Goal: Task Accomplishment & Management: Manage account settings

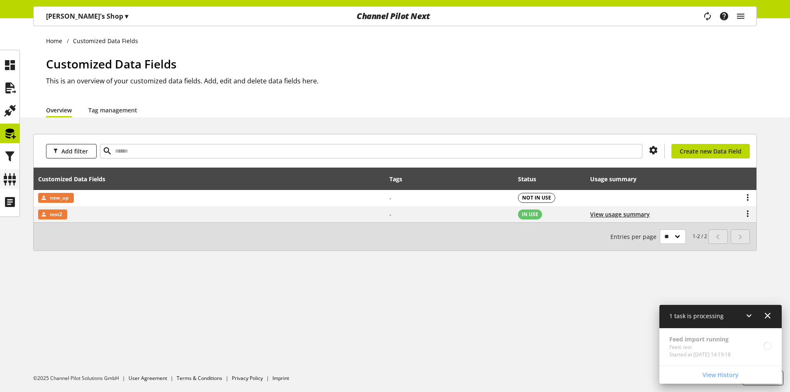
scroll to position [26, 0]
click at [12, 179] on icon at bounding box center [9, 179] width 13 height 17
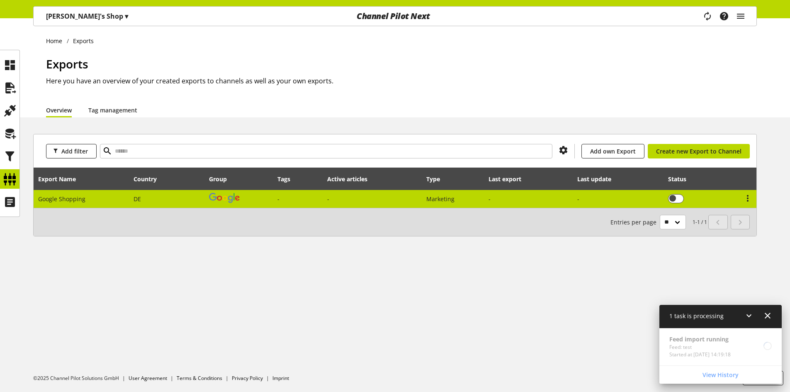
click at [163, 202] on td "DE" at bounding box center [166, 199] width 75 height 18
select select "********"
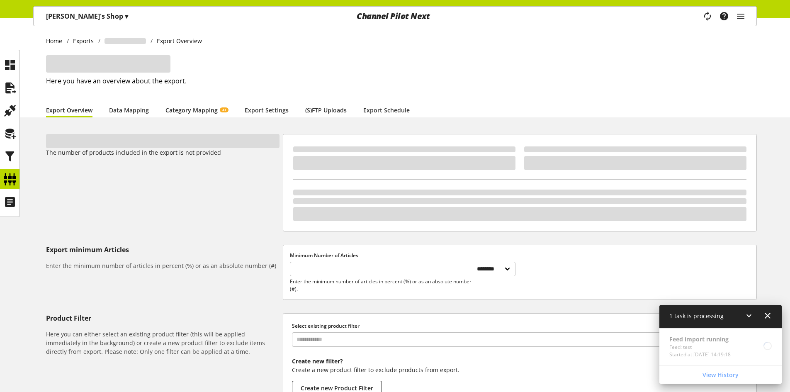
click at [199, 114] on link "Category Mapping AI" at bounding box center [196, 110] width 63 height 9
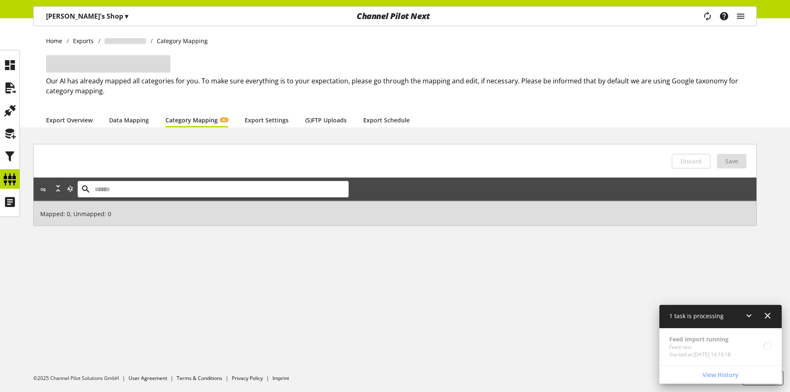
click at [199, 120] on link "Category Mapping AI" at bounding box center [196, 120] width 63 height 9
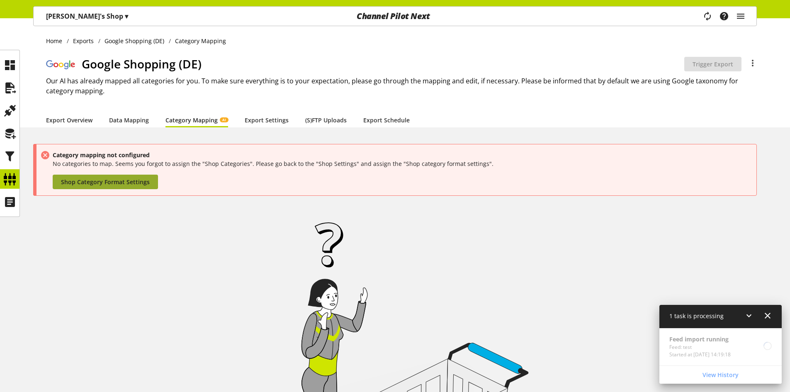
click at [95, 182] on span "Shop Category Format Settings" at bounding box center [105, 182] width 89 height 9
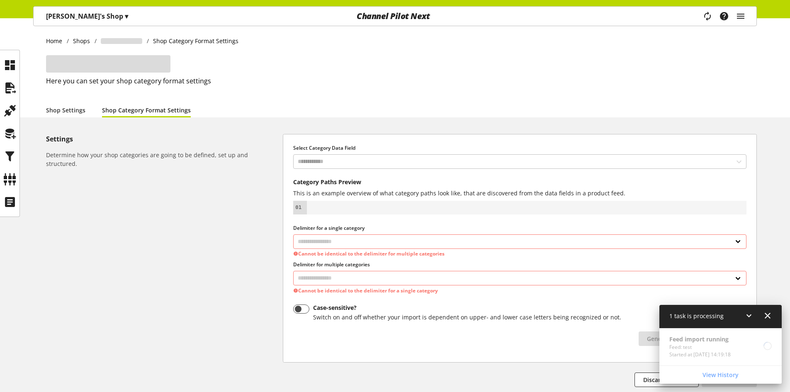
select select "*"
select select
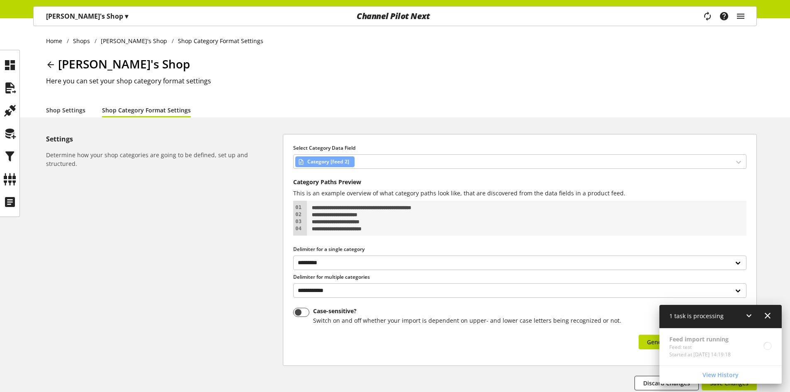
click at [726, 344] on div "Feed import running Feed: test Started at Aug 15, 2025, 14:19:18" at bounding box center [720, 346] width 122 height 37
click at [769, 313] on icon at bounding box center [768, 315] width 10 height 15
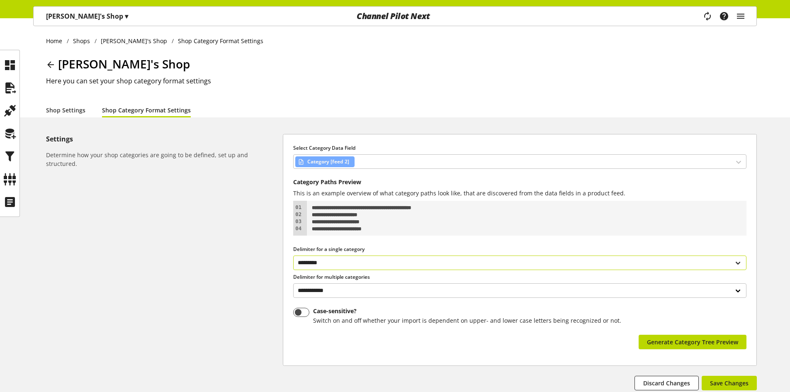
scroll to position [59, 0]
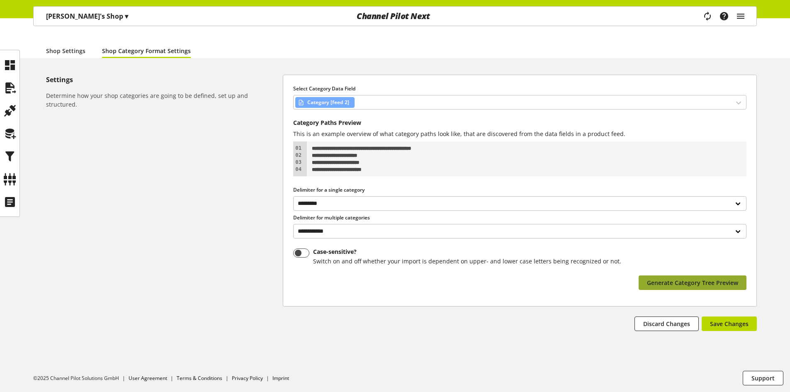
click at [684, 279] on span "Generate Category Tree Preview" at bounding box center [692, 282] width 91 height 9
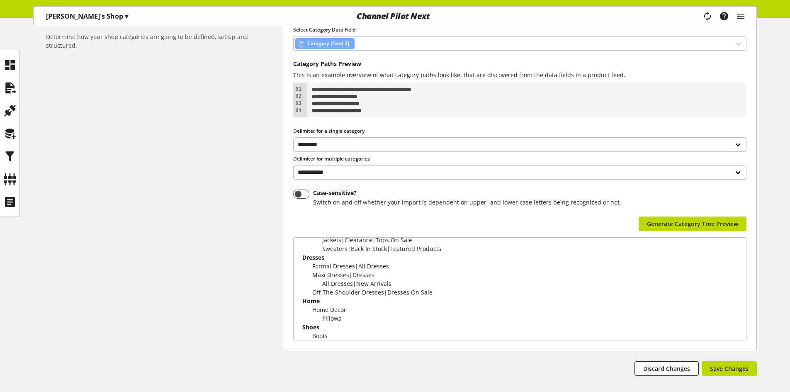
scroll to position [89, 0]
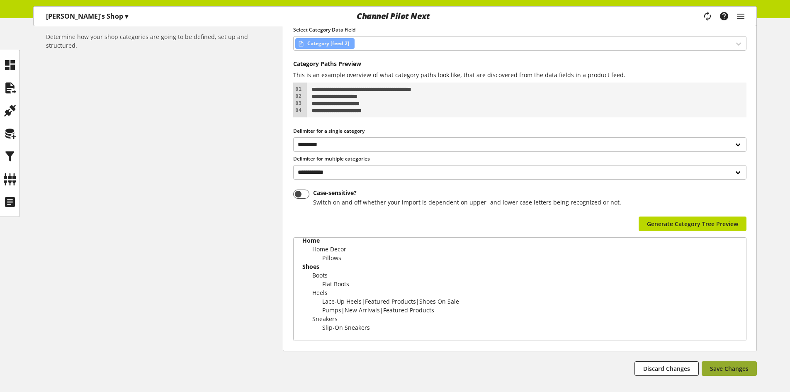
click at [722, 365] on span "Save Changes" at bounding box center [729, 368] width 39 height 9
click at [707, 19] on icon "main navigation" at bounding box center [707, 15] width 18 height 17
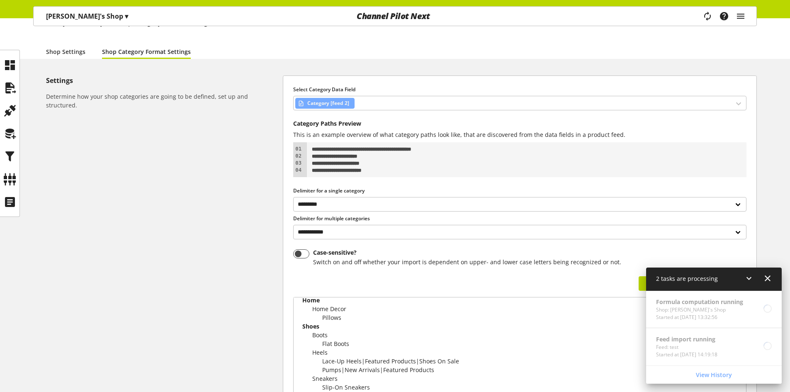
scroll to position [0, 0]
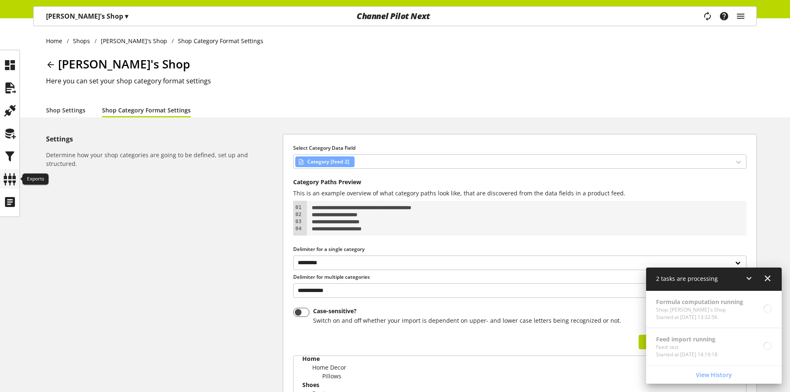
click at [5, 178] on icon at bounding box center [9, 179] width 13 height 17
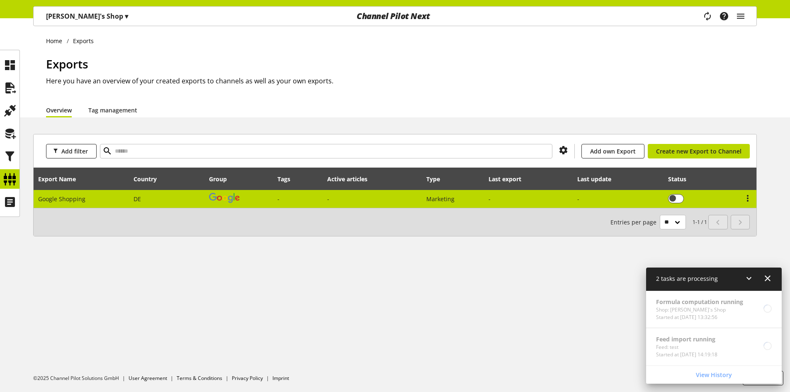
click at [111, 198] on td "Google Shopping" at bounding box center [82, 199] width 96 height 18
select select "********"
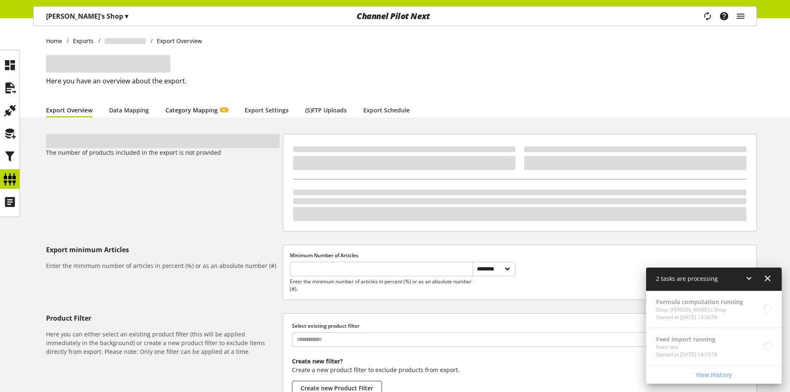
click at [193, 113] on link "Category Mapping AI" at bounding box center [196, 110] width 63 height 9
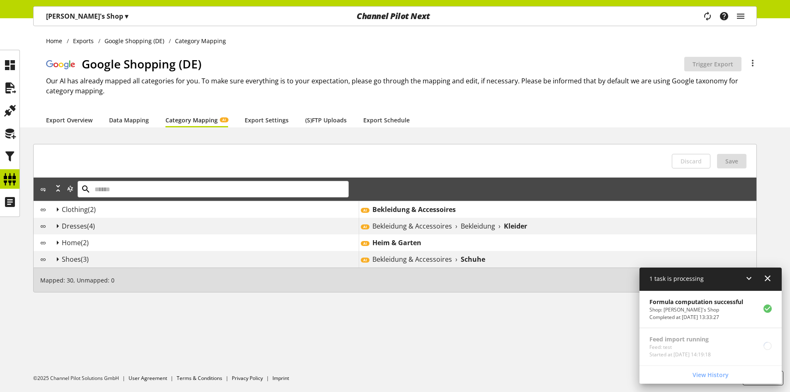
click at [84, 18] on p "Arya's Shop ▾" at bounding box center [87, 16] width 82 height 10
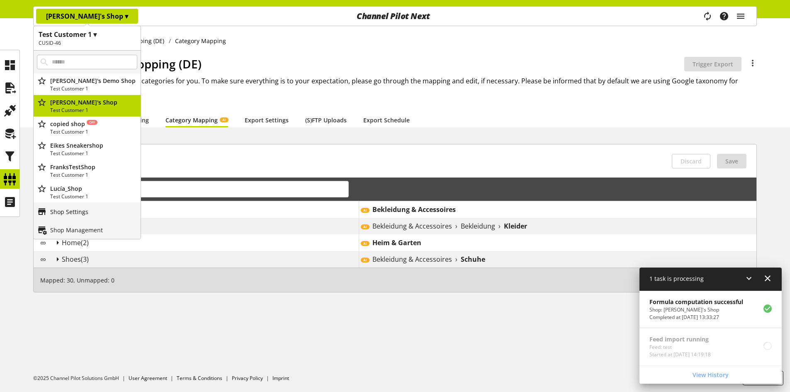
click at [73, 216] on p "Shop Settings" at bounding box center [69, 211] width 38 height 9
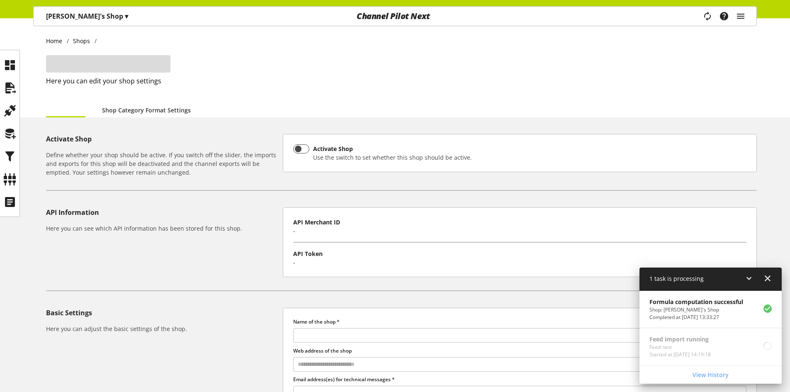
type input "**********"
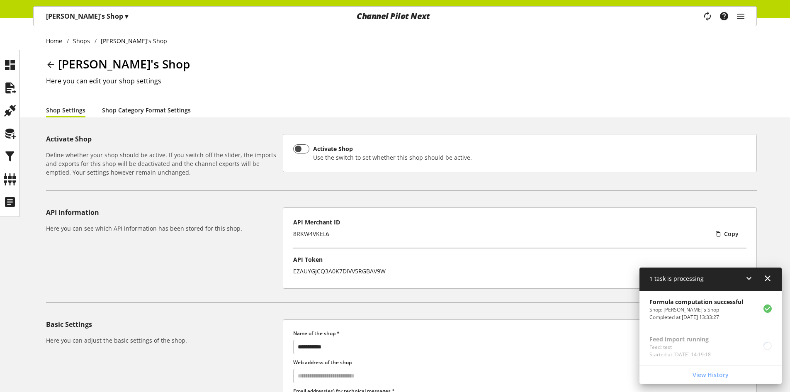
click at [158, 114] on link "Shop Category Format Settings" at bounding box center [146, 110] width 89 height 9
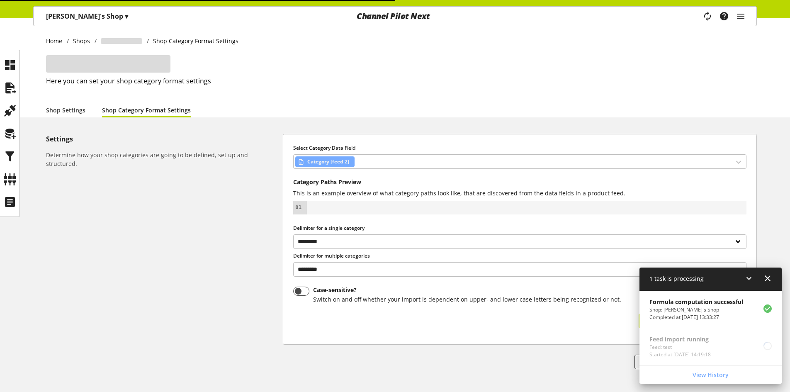
select select "*"
select select
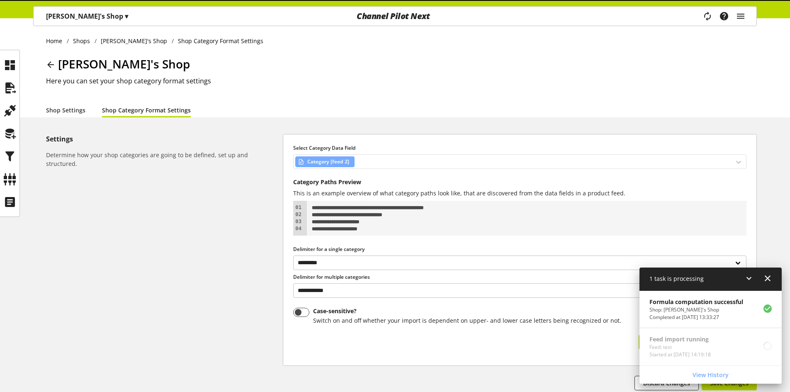
click at [401, 158] on div "Category [feed 2]" at bounding box center [519, 161] width 453 height 15
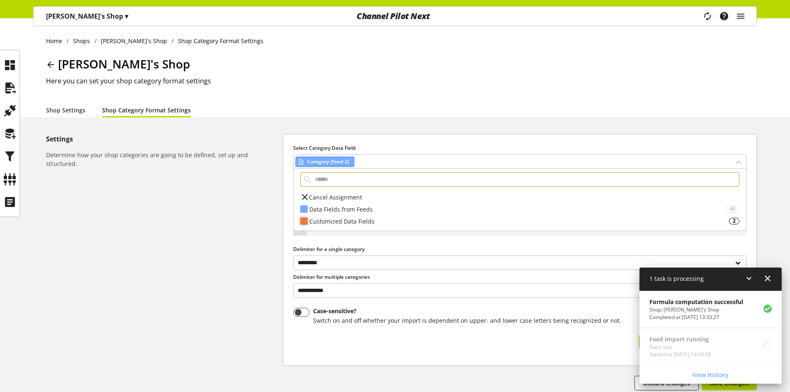
click at [370, 219] on div "Customized Data Fields" at bounding box center [519, 221] width 420 height 9
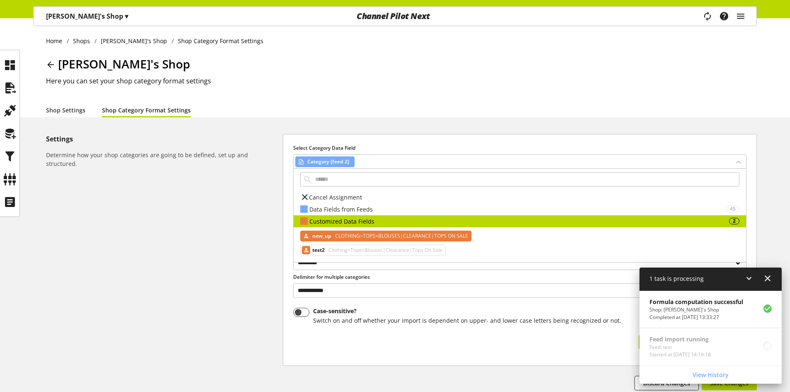
click at [367, 232] on span "CLOTHING>TOPS>BLOUSES|CLEARANCE|TOPS ON SALE" at bounding box center [400, 236] width 135 height 10
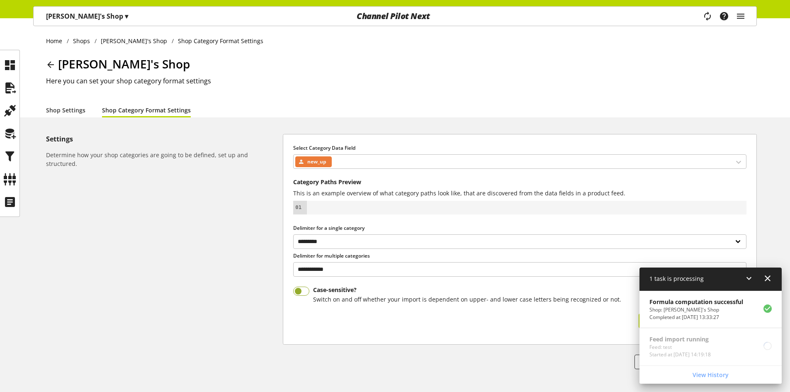
scroll to position [38, 0]
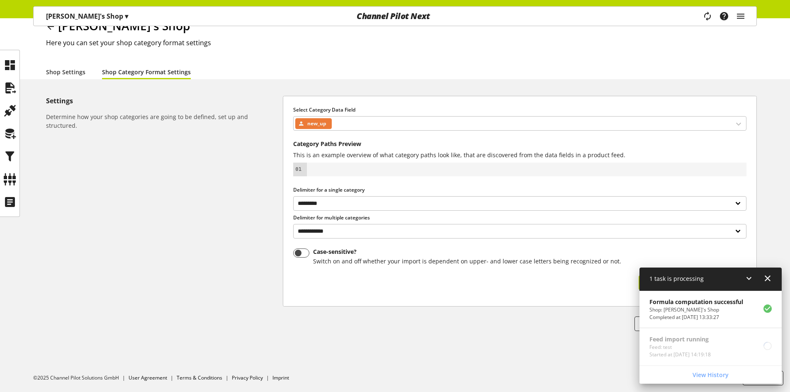
click at [749, 277] on icon at bounding box center [749, 278] width 10 height 15
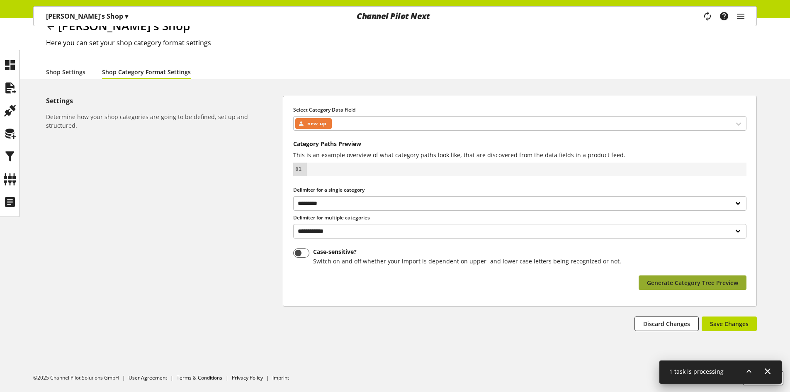
click at [717, 285] on span "Generate Category Tree Preview" at bounding box center [692, 282] width 91 height 9
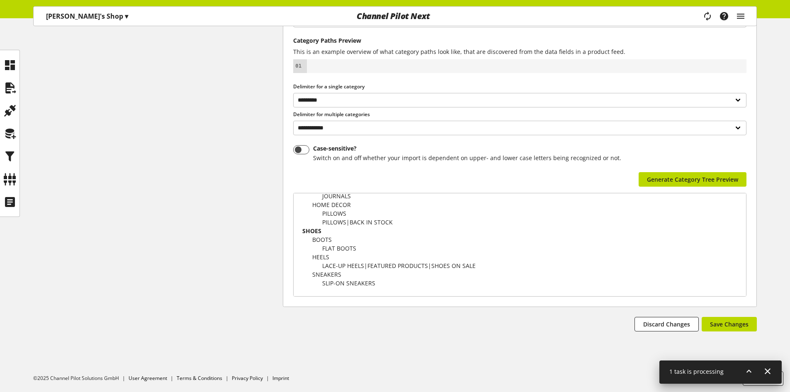
scroll to position [142, 0]
click at [732, 319] on span "Save Changes" at bounding box center [729, 323] width 39 height 9
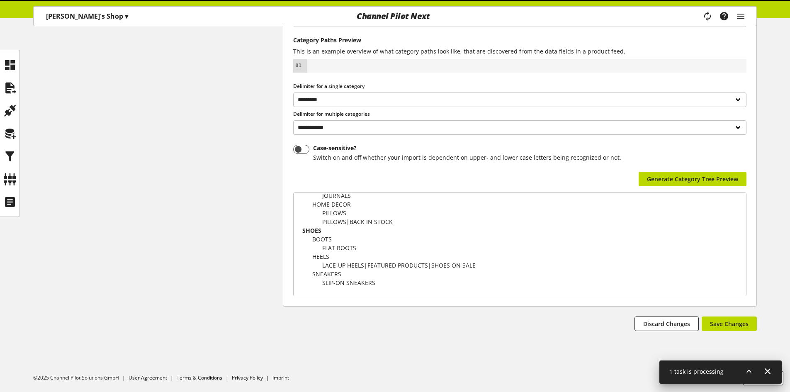
click at [749, 370] on icon at bounding box center [749, 371] width 10 height 15
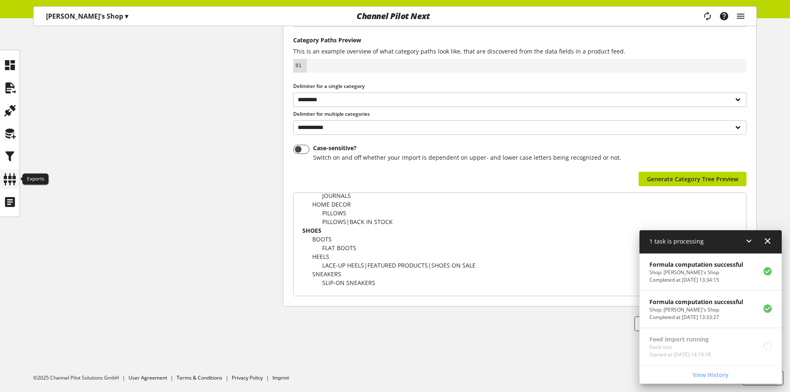
click at [14, 178] on icon at bounding box center [9, 179] width 13 height 17
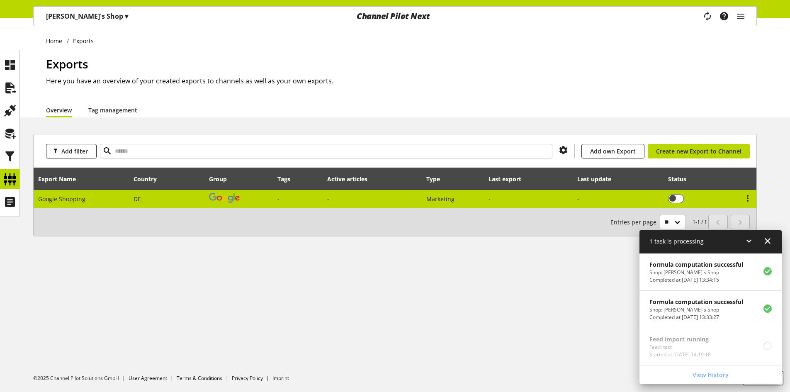
click at [93, 199] on td "Google Shopping" at bounding box center [82, 199] width 96 height 18
select select "********"
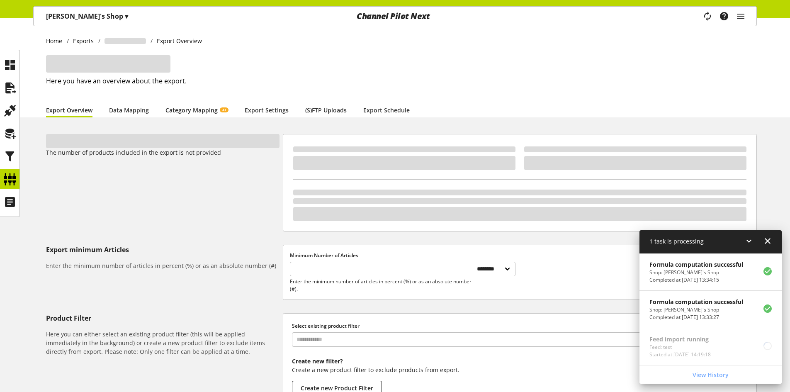
click at [192, 111] on link "Category Mapping AI" at bounding box center [196, 110] width 63 height 9
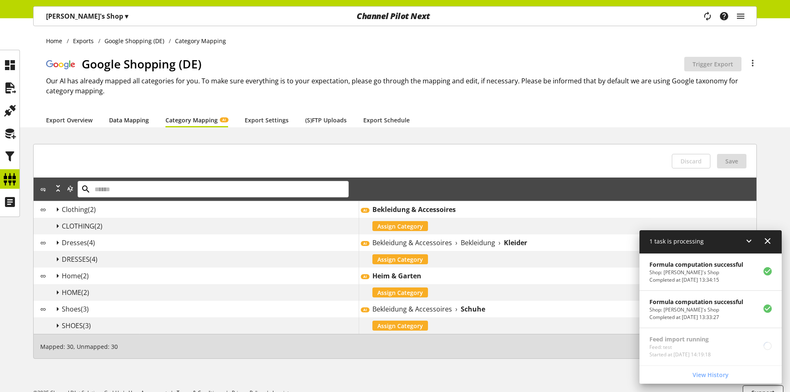
click at [123, 122] on link "Data Mapping" at bounding box center [129, 120] width 40 height 9
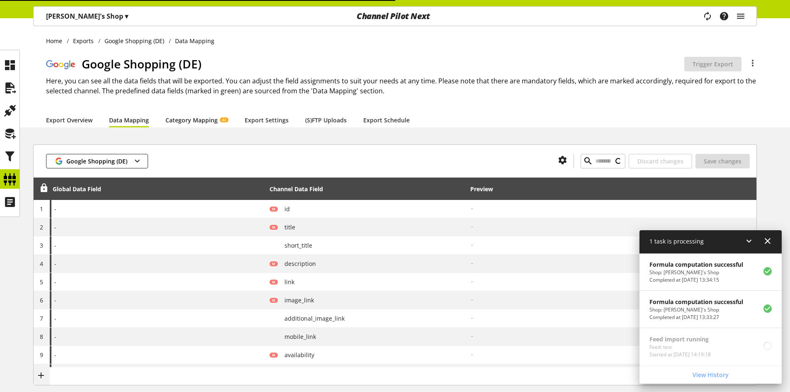
click at [180, 119] on link "Category Mapping AI" at bounding box center [196, 120] width 63 height 9
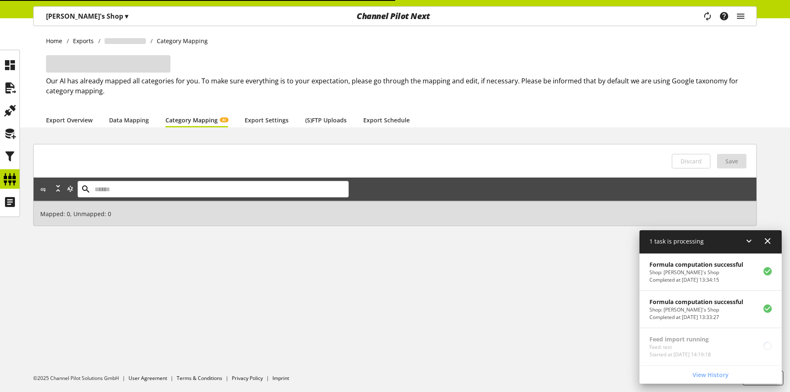
scroll to position [27, 0]
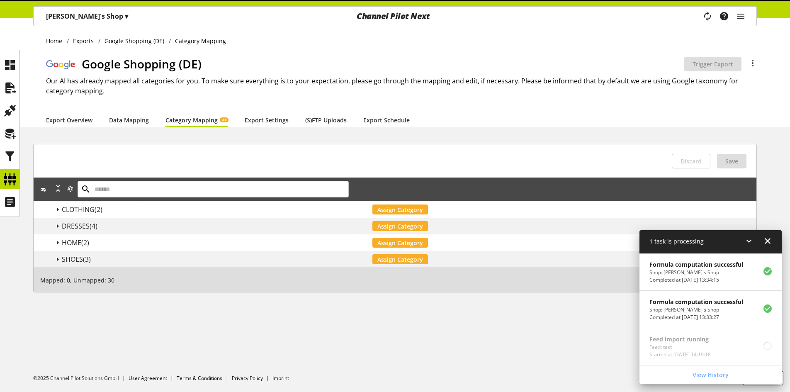
scroll to position [27, 0]
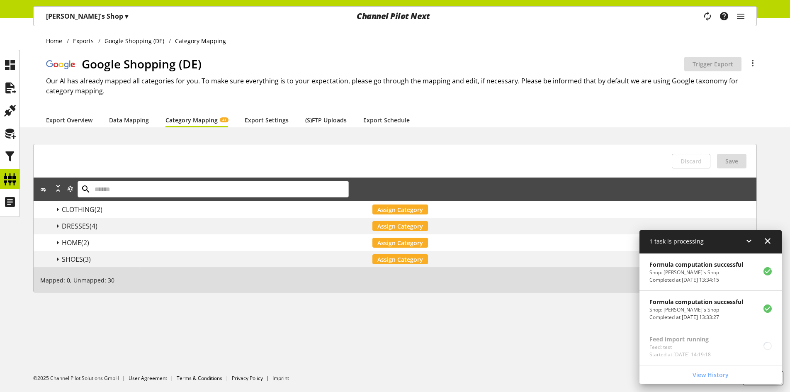
click at [78, 16] on p "Arya's Shop ▾" at bounding box center [87, 16] width 82 height 10
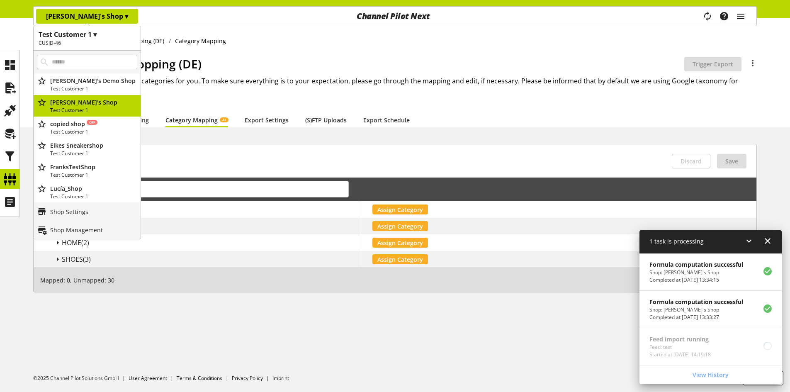
click at [741, 15] on icon "main navigation" at bounding box center [741, 16] width 10 height 15
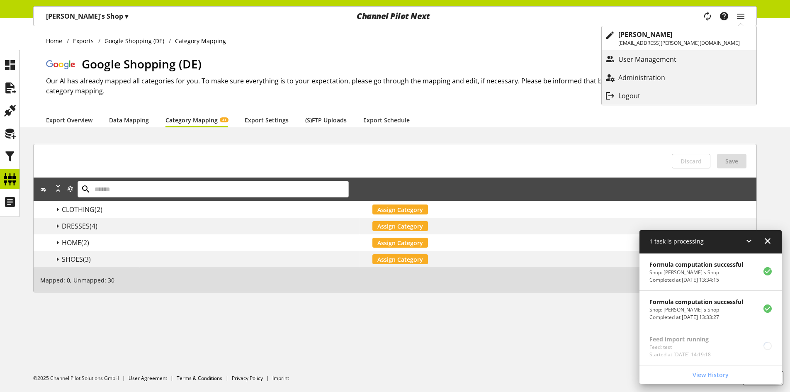
click at [693, 57] on p "User Management" at bounding box center [655, 59] width 75 height 10
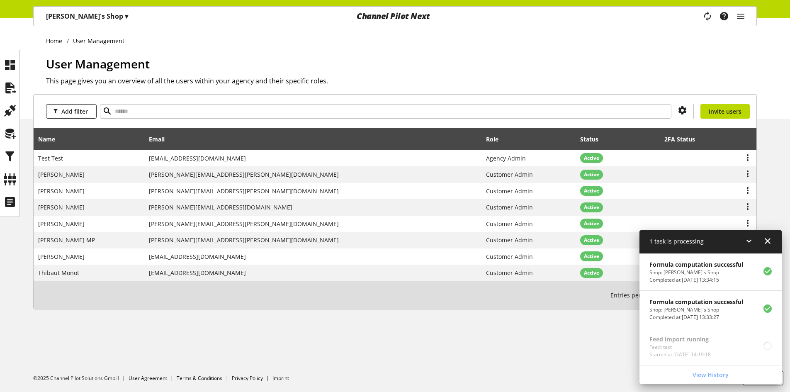
click at [746, 20] on div "Task manager Help center Mehdi Gholami mehdi.gholami@channelpilot.com User Mana…" at bounding box center [727, 16] width 58 height 19
click at [744, 17] on icon "main navigation" at bounding box center [741, 16] width 10 height 15
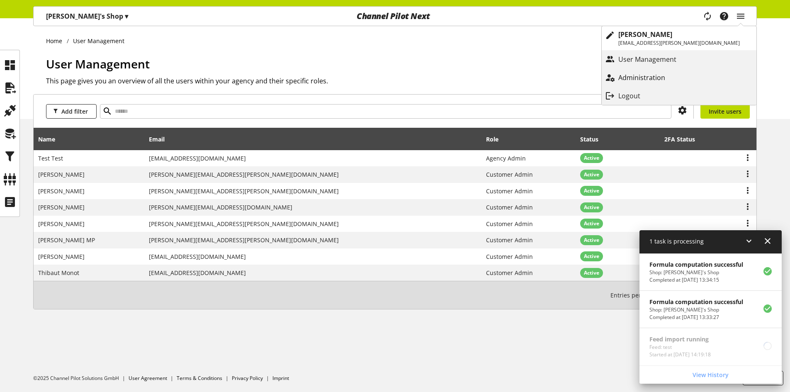
click at [700, 71] on link "Administration" at bounding box center [679, 77] width 155 height 15
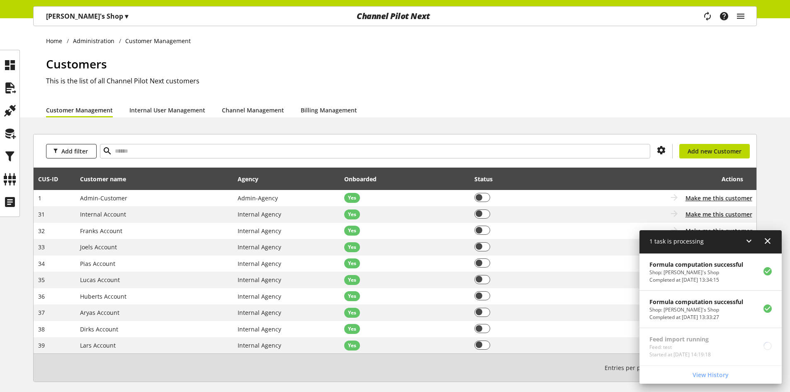
click at [749, 241] on icon at bounding box center [749, 241] width 10 height 15
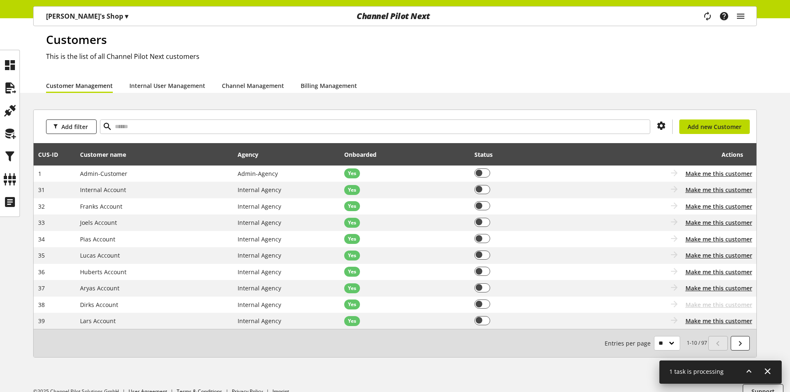
scroll to position [38, 0]
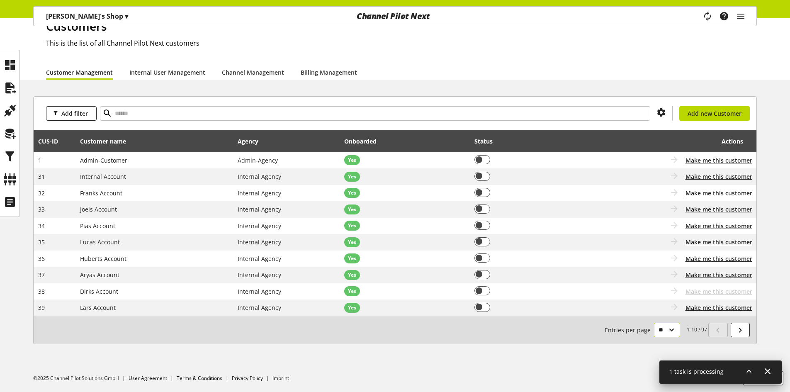
click at [678, 330] on select "** ** ** ***" at bounding box center [667, 330] width 26 height 15
select select "***"
click at [654, 337] on select "** ** ** ***" at bounding box center [667, 330] width 26 height 15
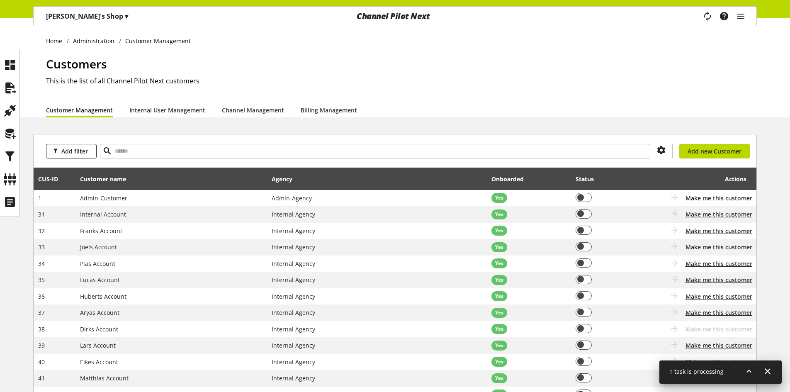
click at [93, 15] on div "Arya's Shop ▾" at bounding box center [87, 16] width 102 height 15
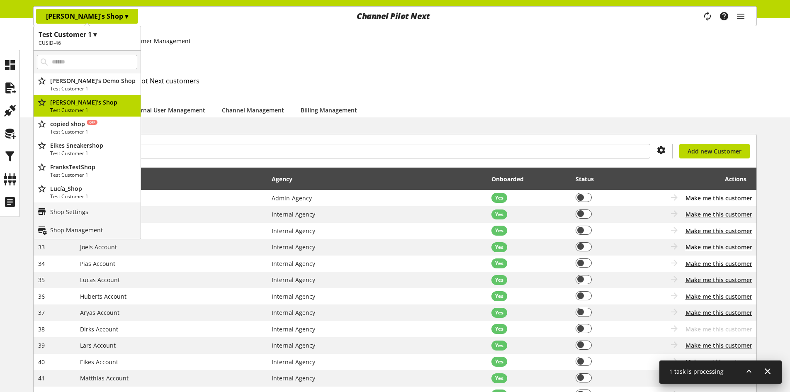
click at [369, 61] on h1 "Customers" at bounding box center [401, 63] width 711 height 17
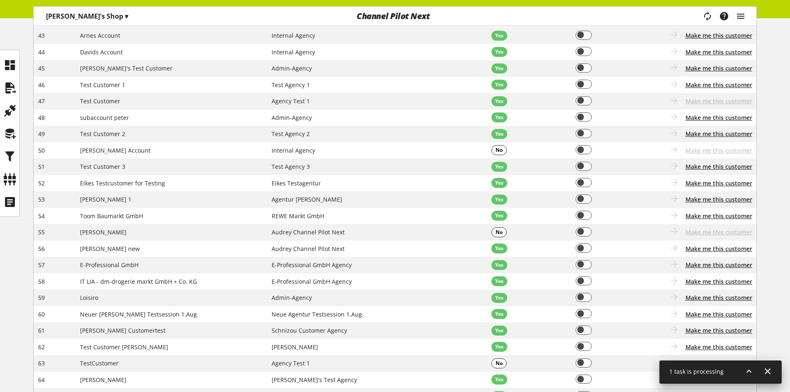
scroll to position [332, 0]
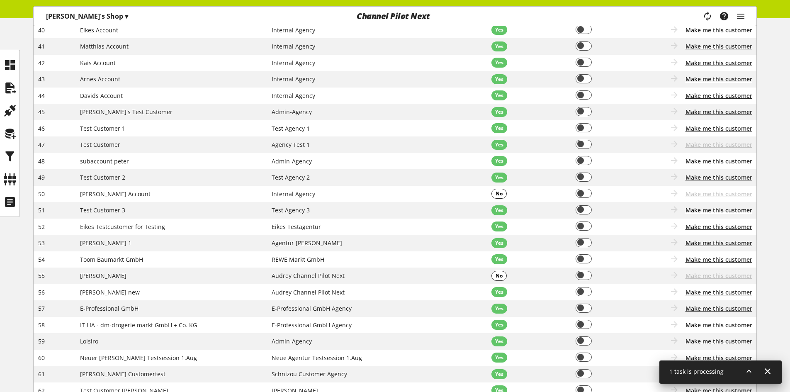
click at [69, 13] on p "Arya's Shop ▾" at bounding box center [87, 16] width 82 height 10
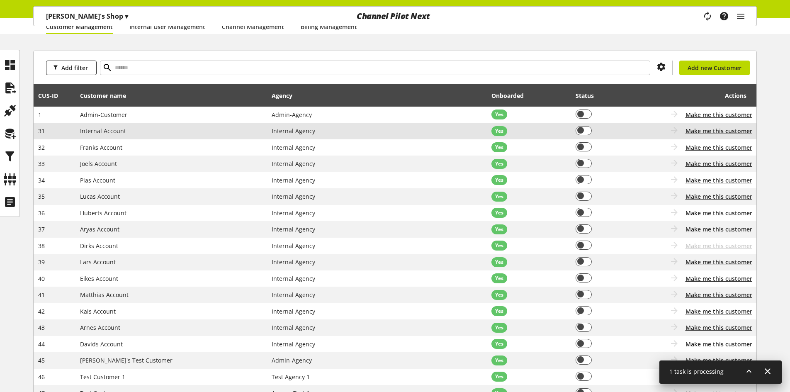
scroll to position [83, 0]
click at [698, 131] on span "Make me this customer" at bounding box center [719, 131] width 67 height 9
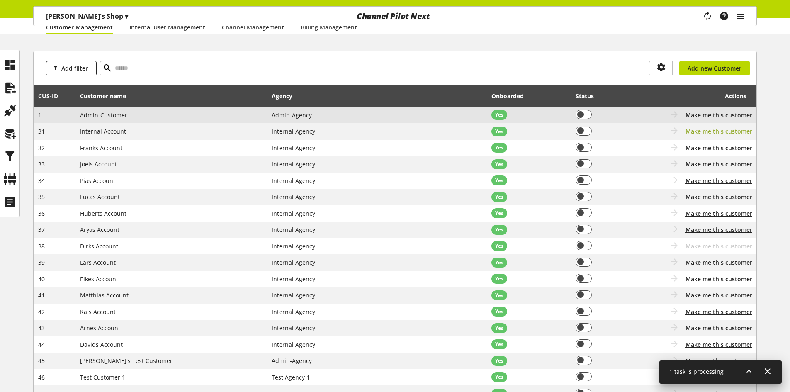
scroll to position [0, 0]
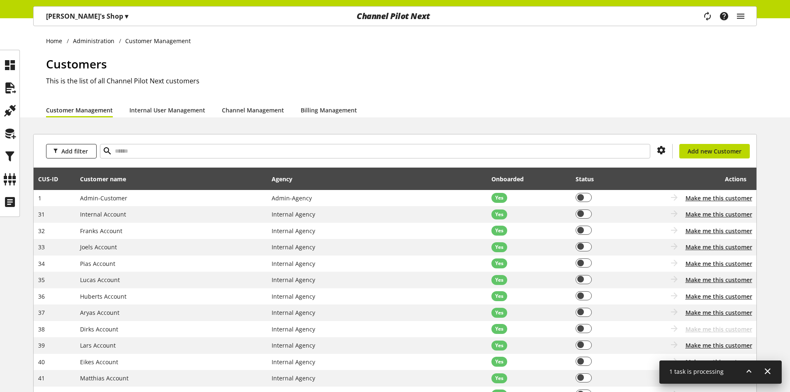
click at [68, 23] on div "Arya's Shop ▾" at bounding box center [87, 16] width 102 height 15
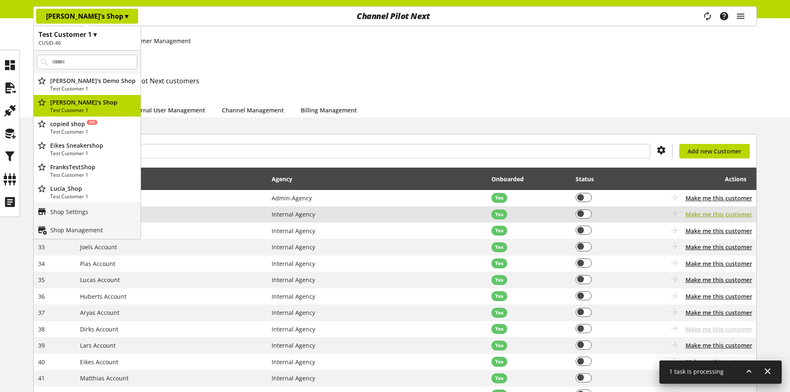
click at [705, 213] on span "Make me this customer" at bounding box center [719, 214] width 67 height 9
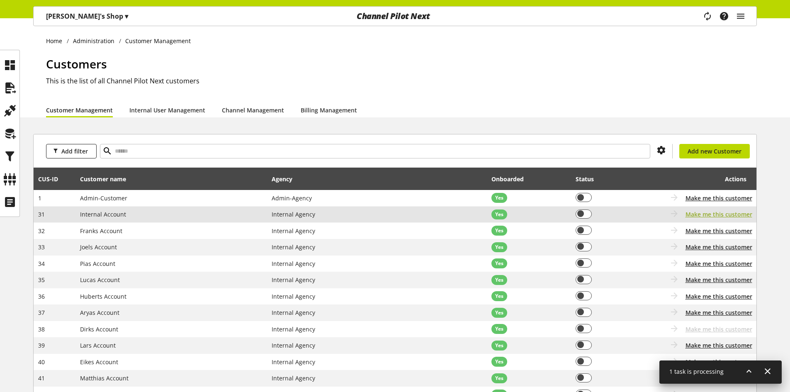
click at [705, 213] on span "Make me this customer" at bounding box center [719, 214] width 67 height 9
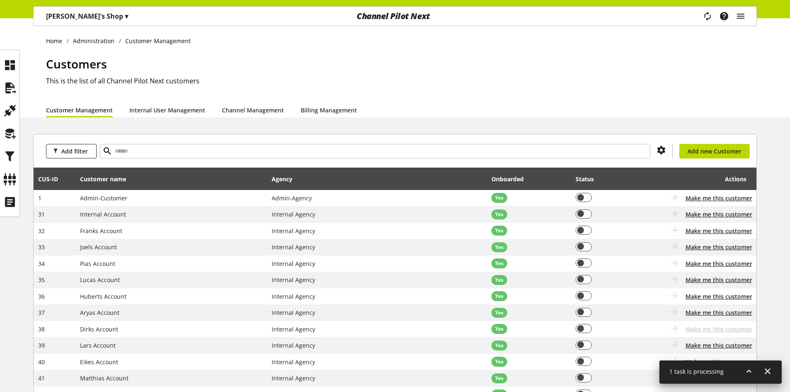
click at [714, 15] on div "Task manager Help center Mehdi Gholami mehdi.gholami@channelpilot.com User Mana…" at bounding box center [727, 16] width 58 height 19
click at [710, 15] on icon "main navigation" at bounding box center [708, 16] width 10 height 15
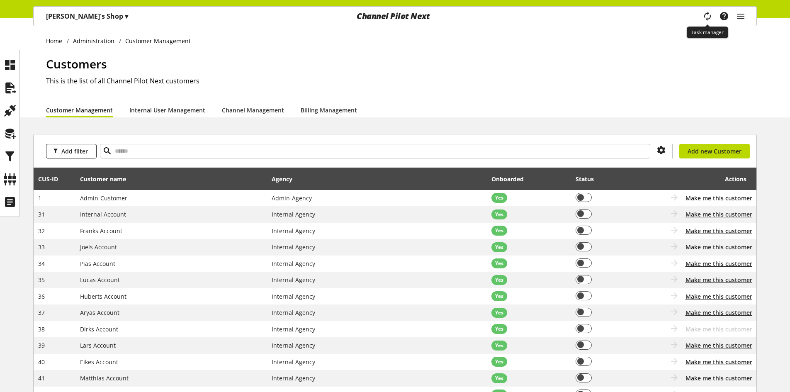
click at [710, 15] on icon "main navigation" at bounding box center [707, 16] width 12 height 17
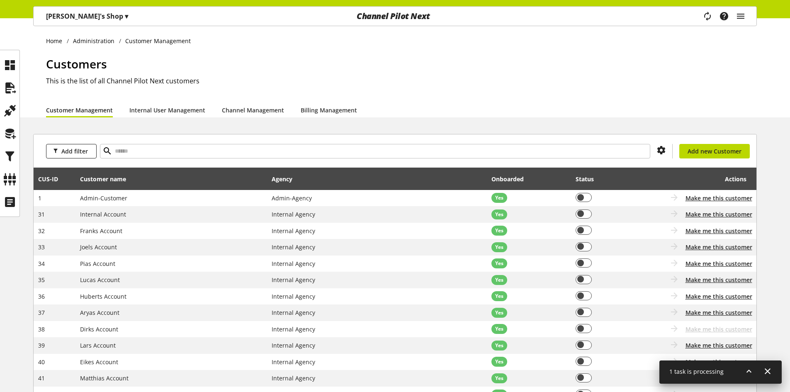
click at [747, 368] on icon at bounding box center [749, 371] width 10 height 15
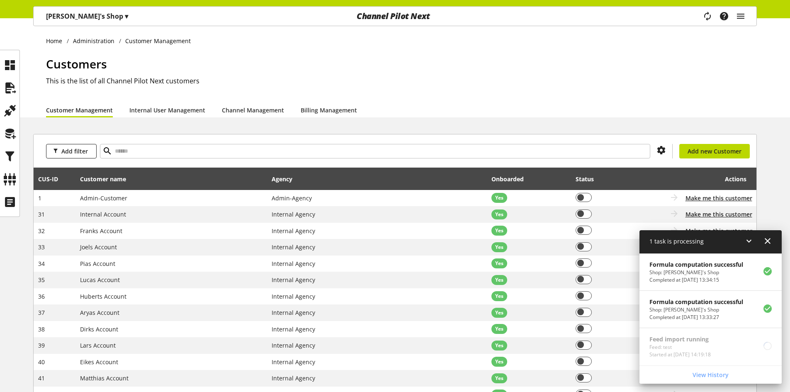
click at [679, 59] on h1 "Customers" at bounding box center [401, 63] width 711 height 17
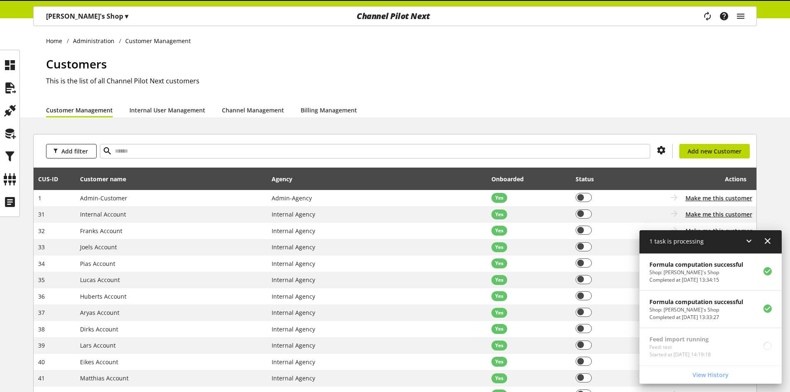
select select "***"
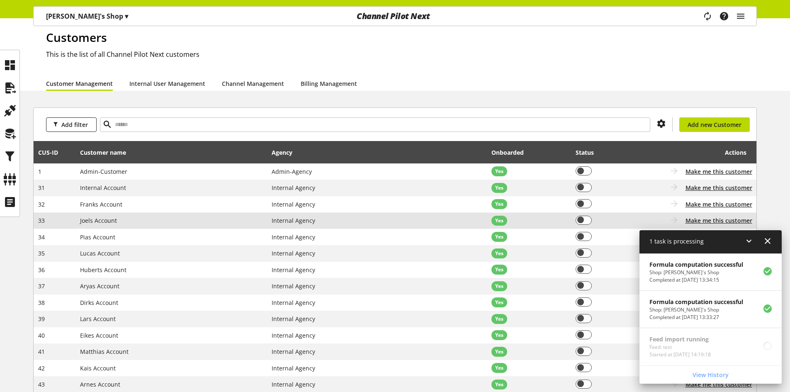
scroll to position [41, 0]
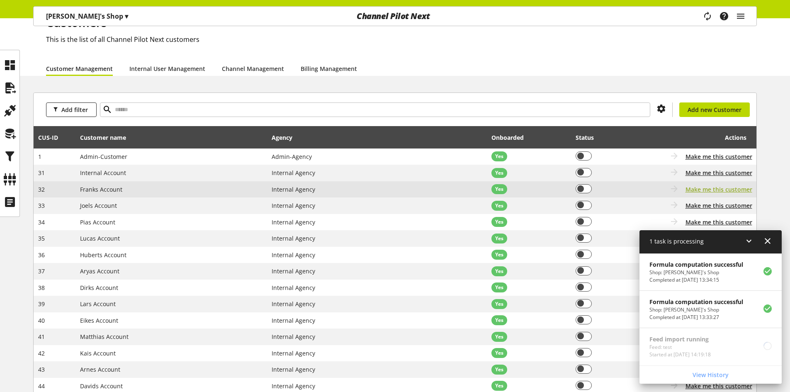
click at [696, 189] on span "Make me this customer" at bounding box center [719, 189] width 67 height 9
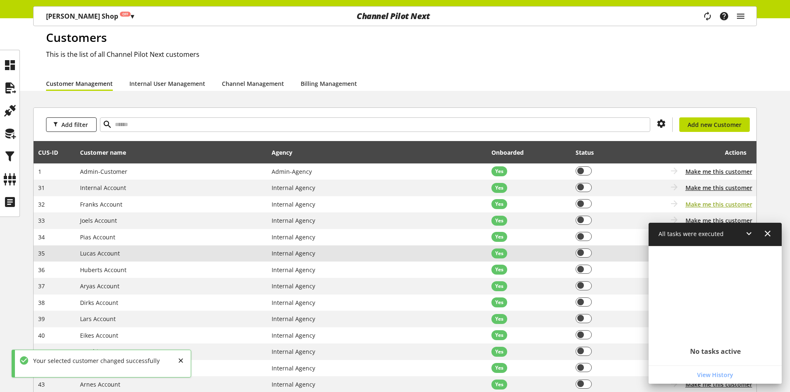
scroll to position [0, 0]
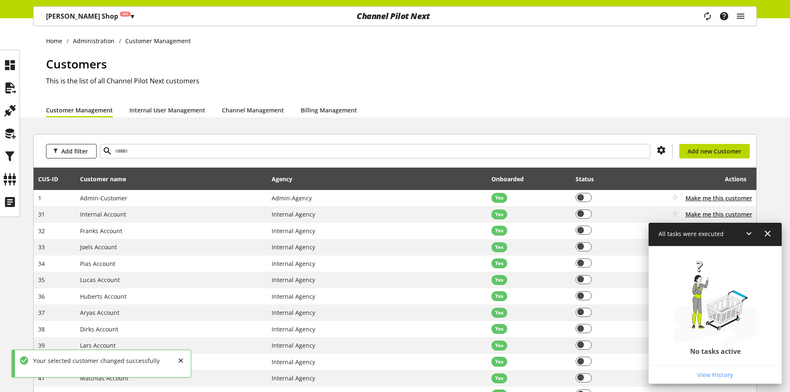
click at [78, 14] on p "Franks Shop Off ▾" at bounding box center [90, 16] width 88 height 10
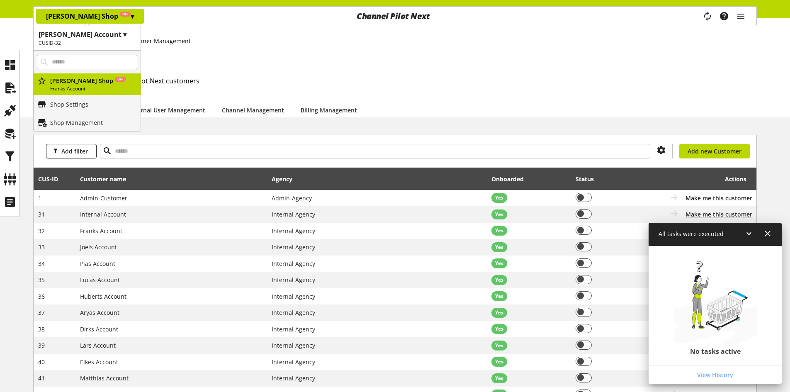
click at [753, 228] on icon at bounding box center [749, 233] width 10 height 15
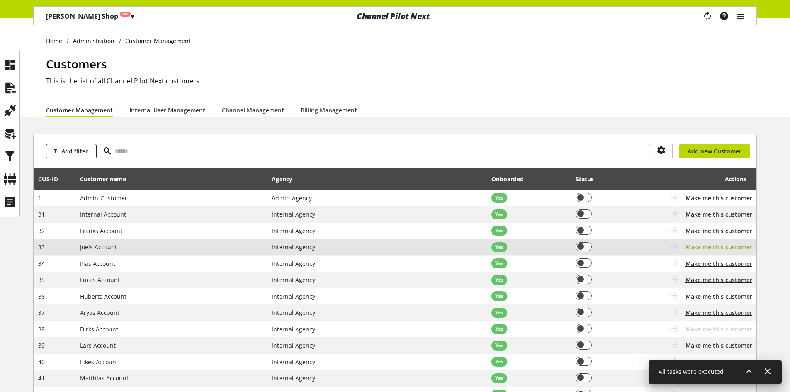
click at [704, 244] on span "Make me this customer" at bounding box center [719, 247] width 67 height 9
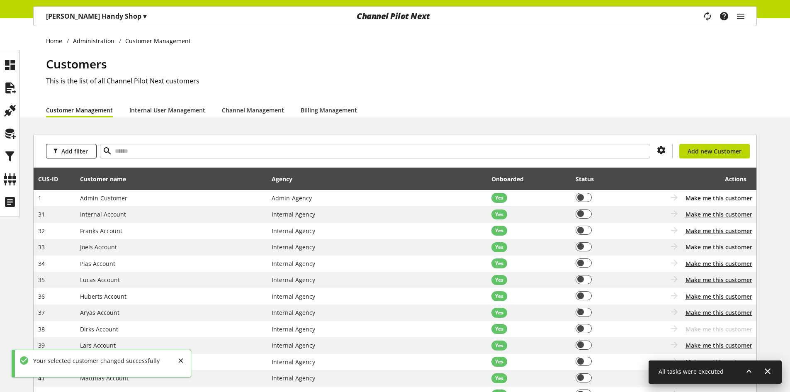
click at [102, 20] on p "Joels Handy Shop ▾" at bounding box center [96, 16] width 100 height 10
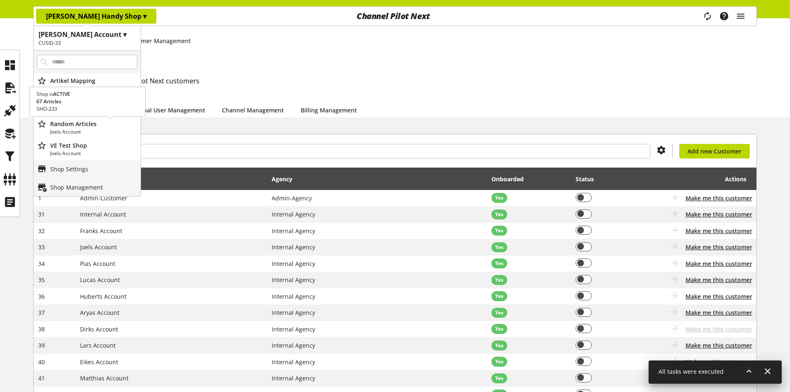
click at [98, 129] on p "Joels Account" at bounding box center [93, 131] width 87 height 7
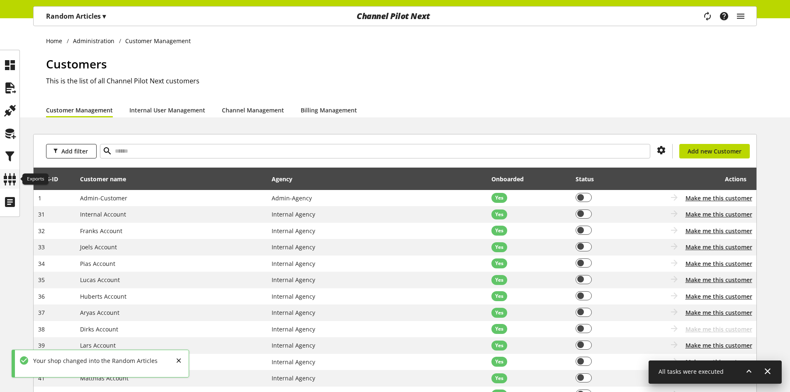
click at [0, 178] on div at bounding box center [9, 178] width 19 height 19
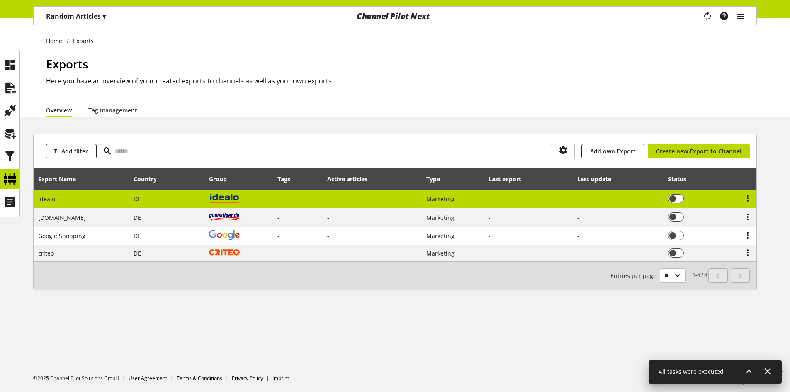
click at [93, 201] on td "idealo" at bounding box center [82, 199] width 96 height 19
select select "********"
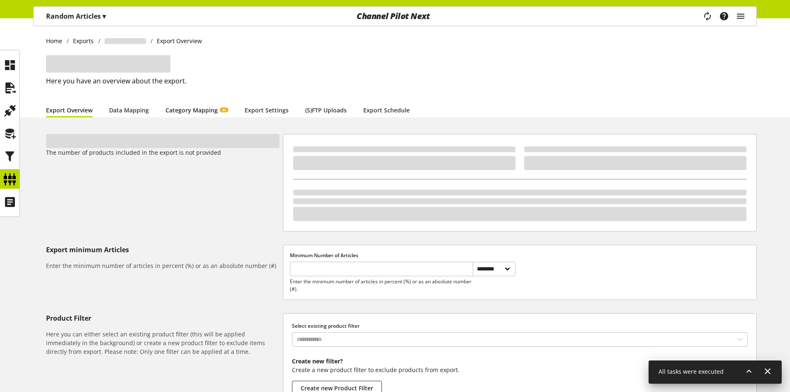
click at [182, 106] on link "Category Mapping AI" at bounding box center [196, 110] width 63 height 9
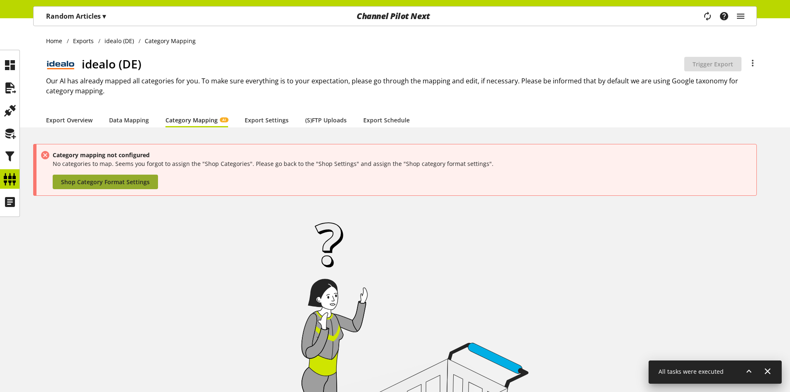
click at [129, 176] on link "Shop Category Format Settings" at bounding box center [105, 182] width 105 height 15
select select "*"
select select
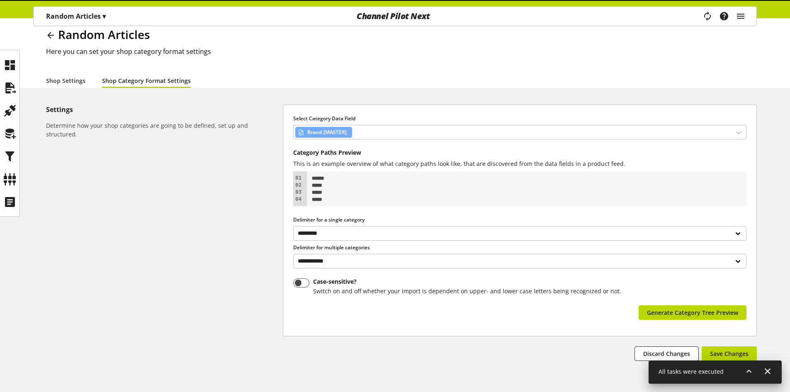
scroll to position [59, 0]
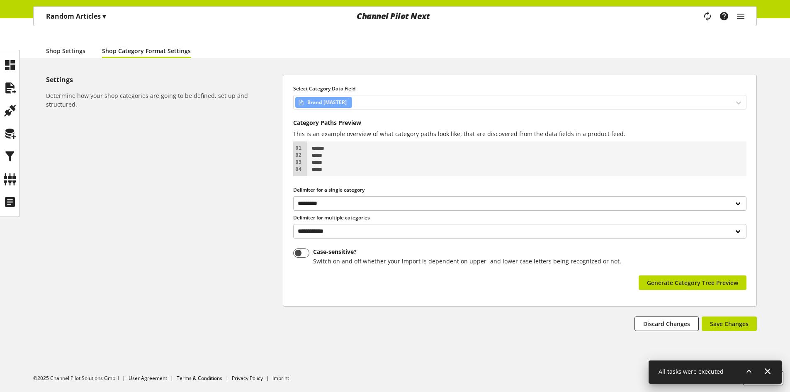
click at [378, 99] on div "Brand [MASTER]" at bounding box center [519, 102] width 453 height 15
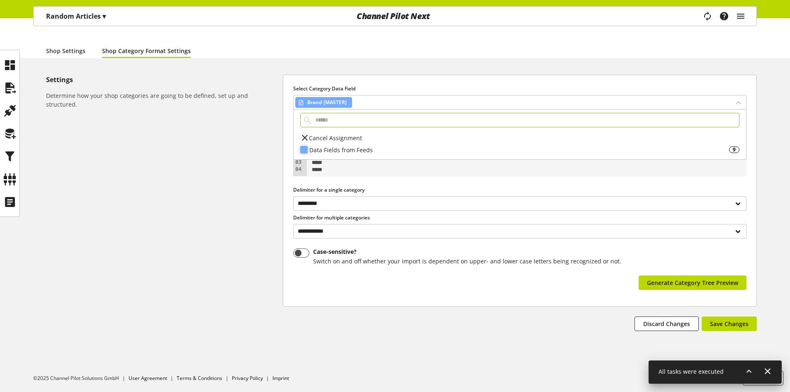
click at [370, 148] on div "Data Fields from Feeds" at bounding box center [519, 150] width 420 height 9
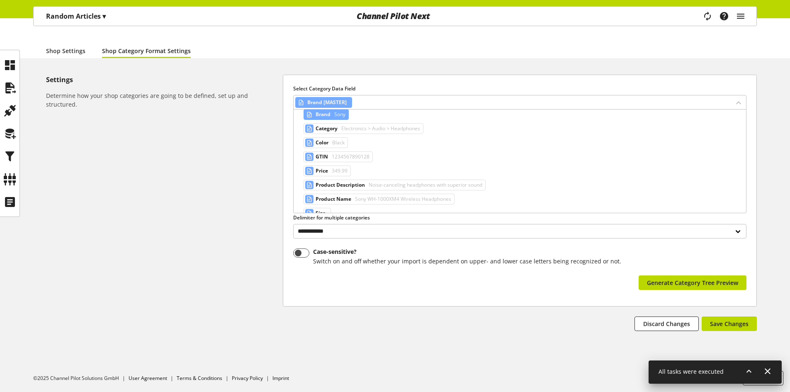
scroll to position [41, 0]
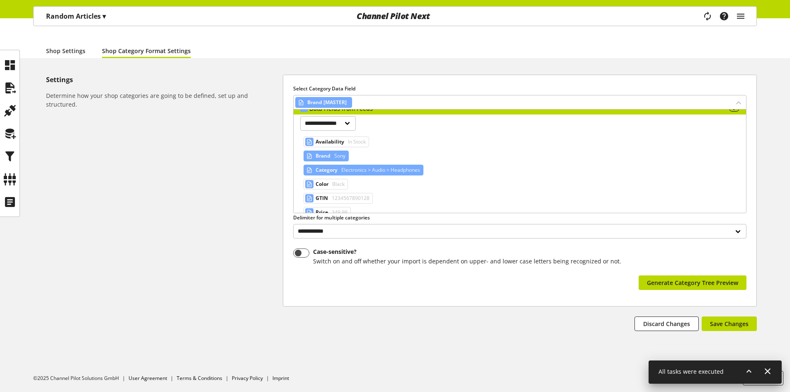
click at [378, 170] on span "Electronics > Audio > Headphones" at bounding box center [380, 170] width 80 height 10
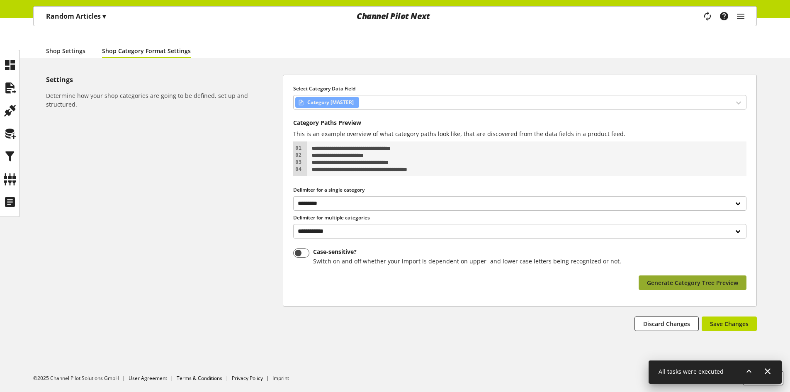
click at [659, 289] on button "Generate Category Tree Preview" at bounding box center [693, 282] width 108 height 15
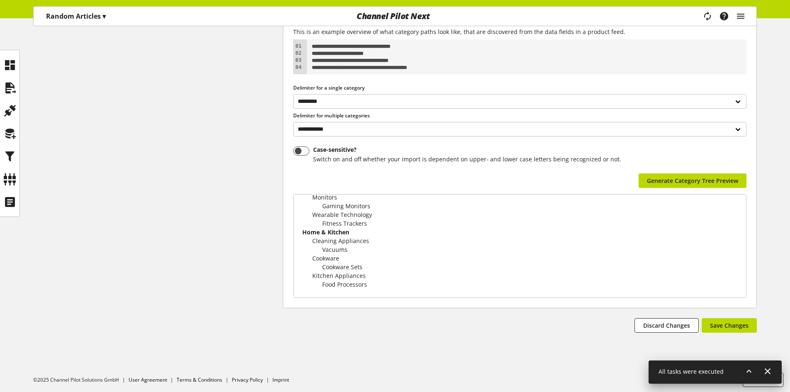
scroll to position [163, 0]
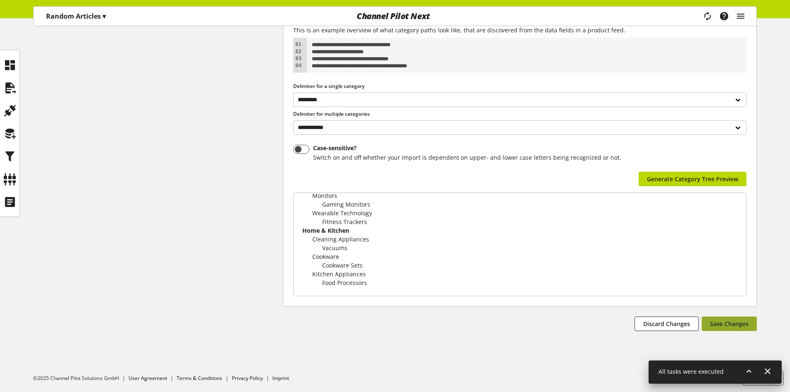
click at [745, 318] on button "Save Changes" at bounding box center [729, 323] width 55 height 15
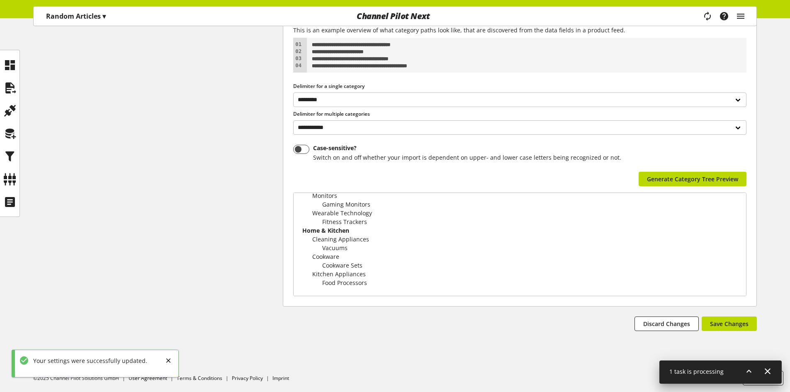
click at [749, 370] on icon at bounding box center [749, 371] width 10 height 15
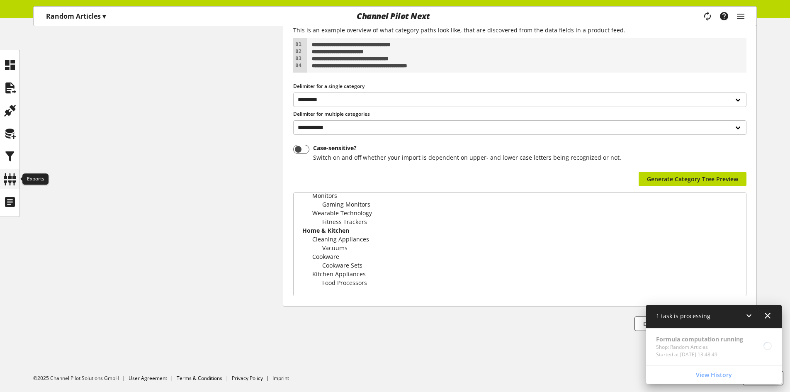
click at [4, 180] on icon at bounding box center [9, 179] width 13 height 17
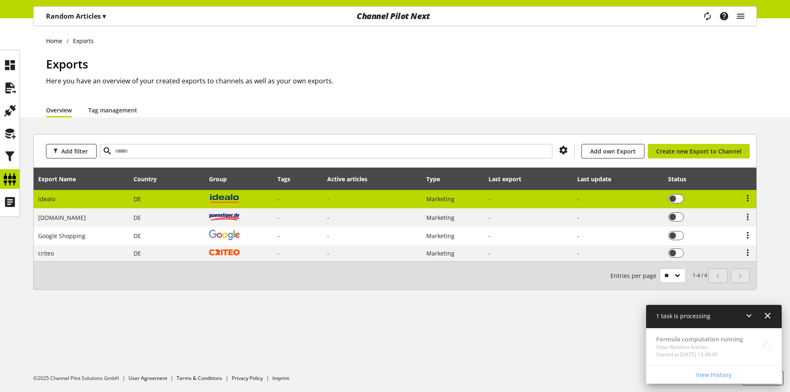
click at [105, 196] on td "idealo" at bounding box center [82, 199] width 96 height 19
select select "********"
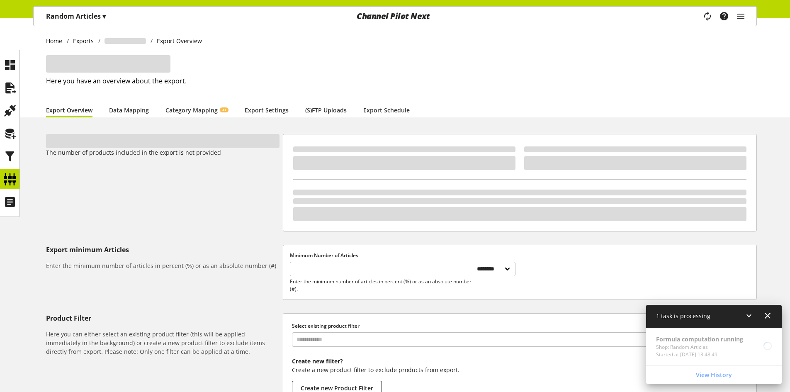
click at [209, 98] on div "Here you have an overview about the export." at bounding box center [401, 78] width 711 height 47
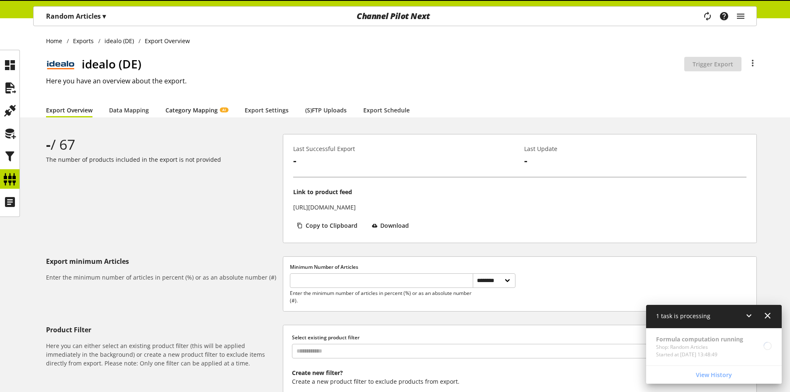
click at [203, 107] on link "Category Mapping AI" at bounding box center [196, 110] width 63 height 9
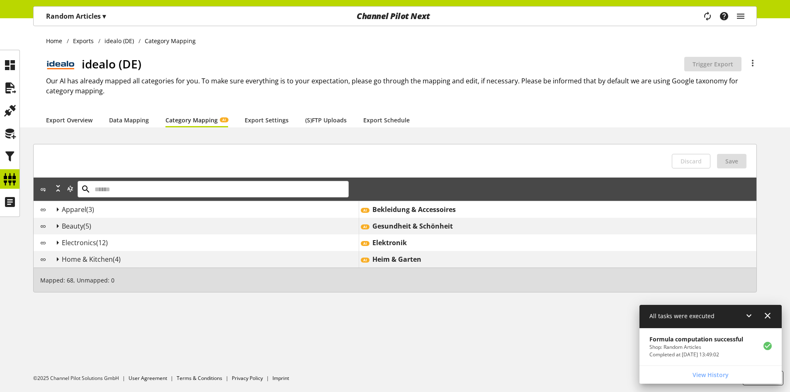
click at [106, 17] on span "▾" at bounding box center [103, 16] width 3 height 9
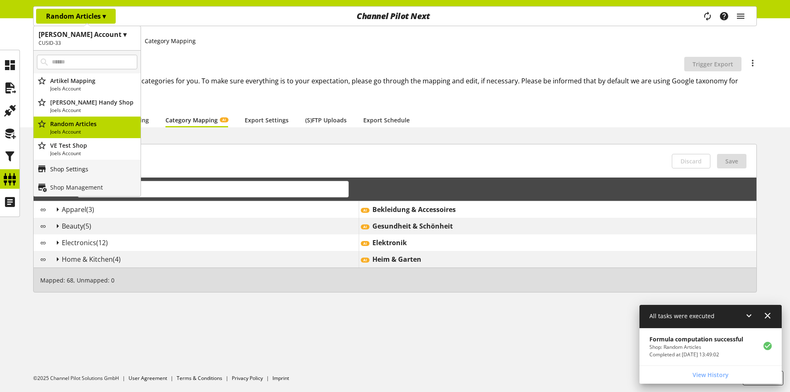
click at [78, 163] on link "Shop Settings" at bounding box center [87, 169] width 107 height 18
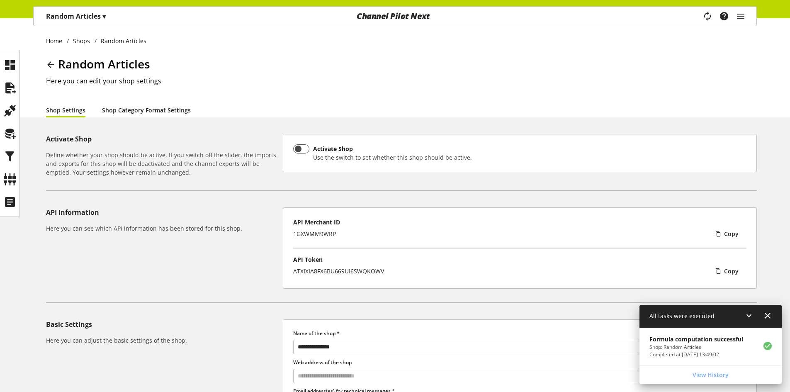
click at [152, 111] on link "Shop Category Format Settings" at bounding box center [146, 110] width 89 height 9
select select "*"
select select
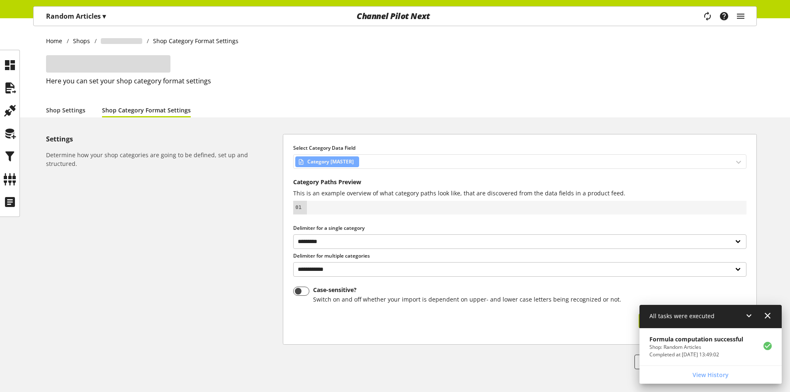
click at [401, 165] on div "Category [MASTER]" at bounding box center [519, 161] width 453 height 15
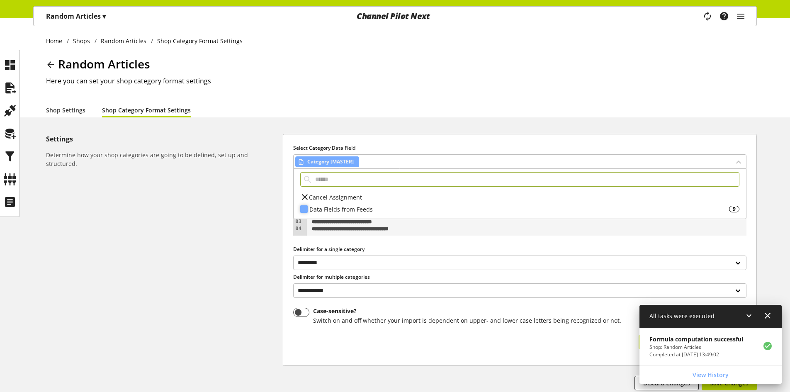
click at [371, 211] on div "Data Fields from Feeds" at bounding box center [519, 209] width 420 height 9
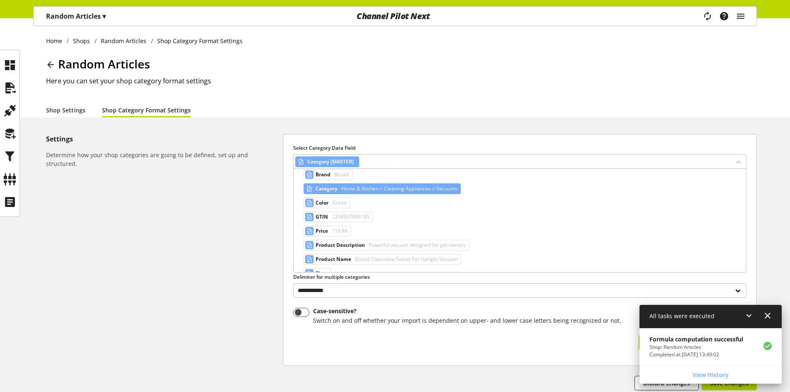
scroll to position [83, 0]
click at [338, 204] on span "Green" at bounding box center [339, 202] width 16 height 10
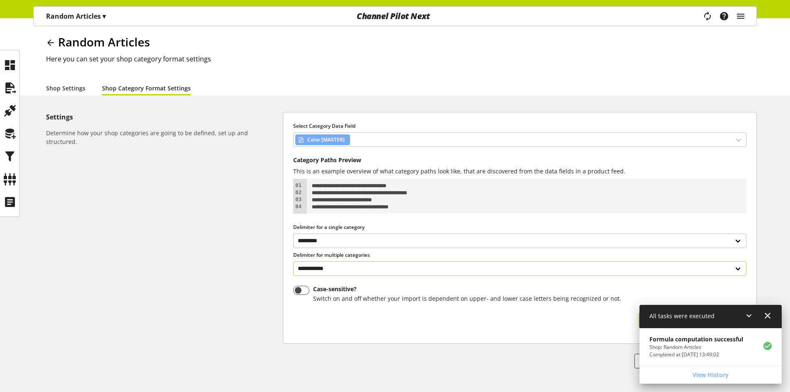
scroll to position [59, 0]
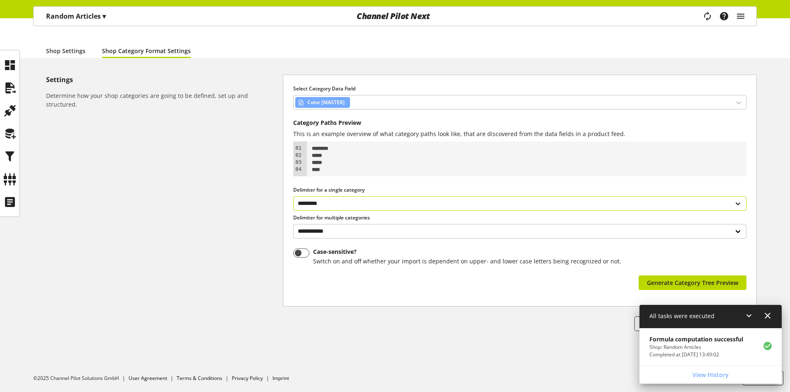
click at [443, 197] on select "**********" at bounding box center [519, 203] width 453 height 15
select select "*"
click at [293, 196] on select "**********" at bounding box center [519, 203] width 453 height 15
click at [650, 282] on span "Generate Category Tree Preview" at bounding box center [692, 282] width 91 height 9
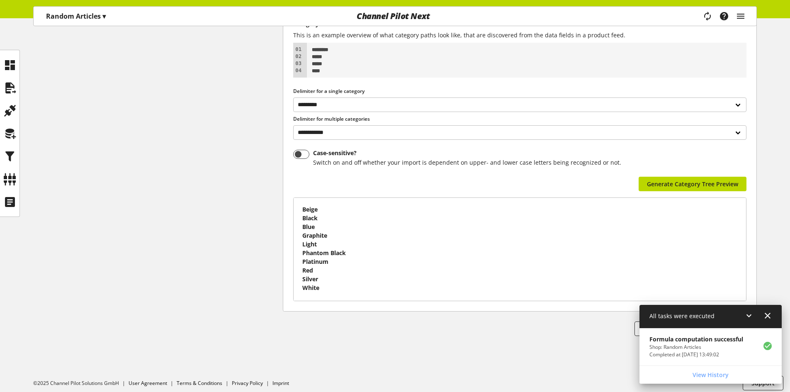
scroll to position [163, 0]
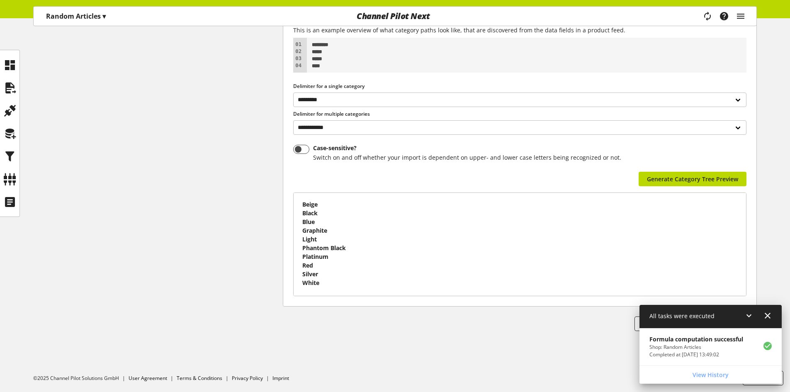
click at [761, 314] on div at bounding box center [758, 316] width 27 height 10
click at [777, 318] on div "All tasks were executed" at bounding box center [711, 317] width 142 height 24
click at [771, 316] on icon at bounding box center [768, 315] width 10 height 15
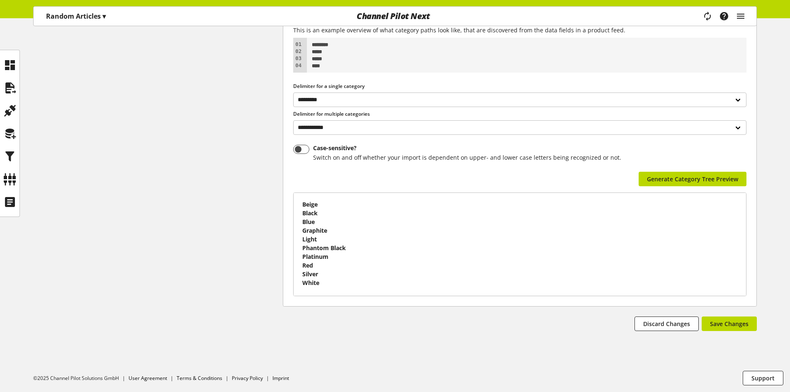
click at [743, 314] on div "**********" at bounding box center [520, 152] width 474 height 363
click at [742, 319] on span "Save Changes" at bounding box center [729, 323] width 39 height 9
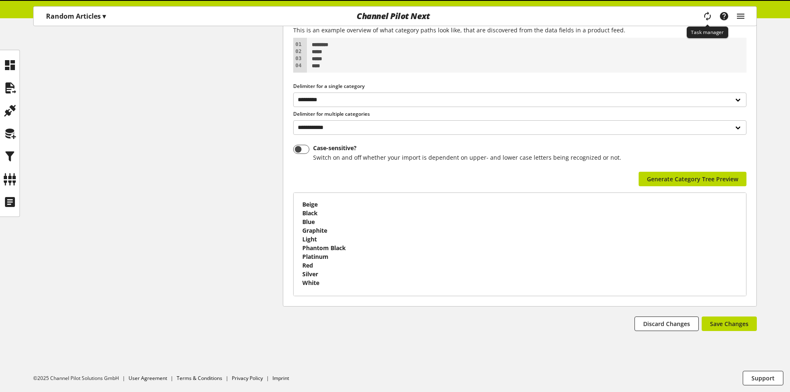
click at [706, 13] on icon "main navigation" at bounding box center [707, 15] width 15 height 17
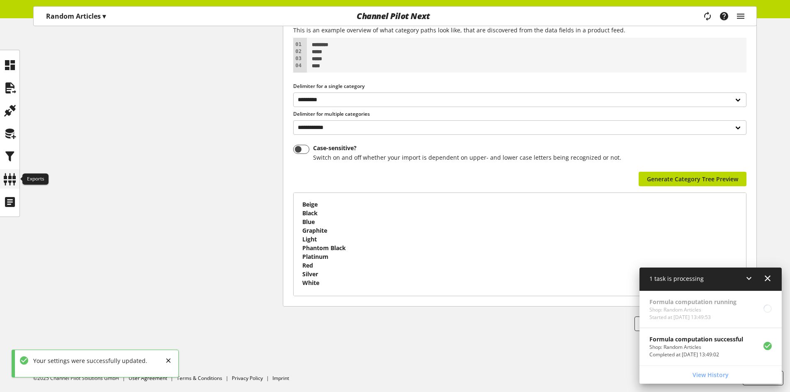
click at [7, 182] on icon at bounding box center [9, 179] width 13 height 17
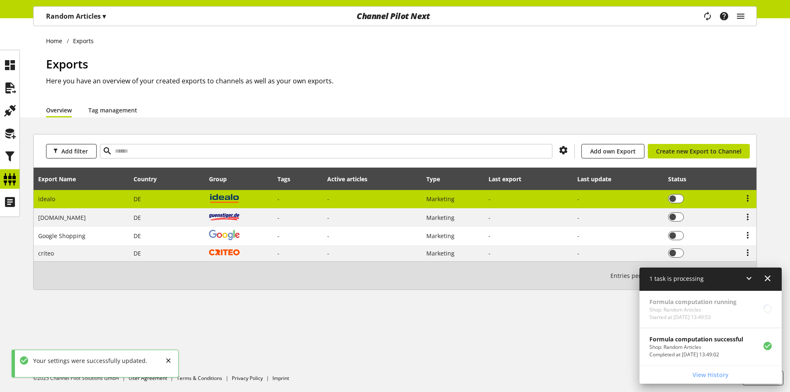
click at [80, 198] on td "idealo" at bounding box center [82, 199] width 96 height 19
select select "********"
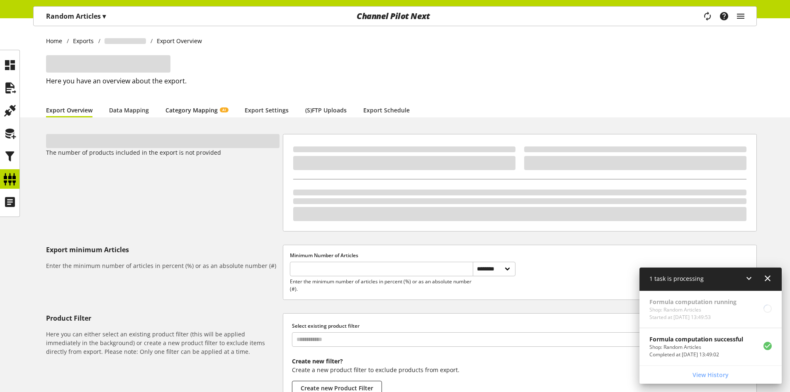
click at [198, 110] on link "Category Mapping AI" at bounding box center [196, 110] width 63 height 9
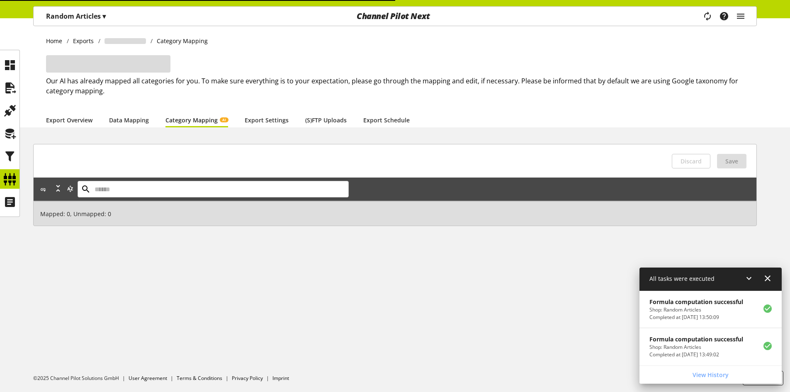
scroll to position [23, 0]
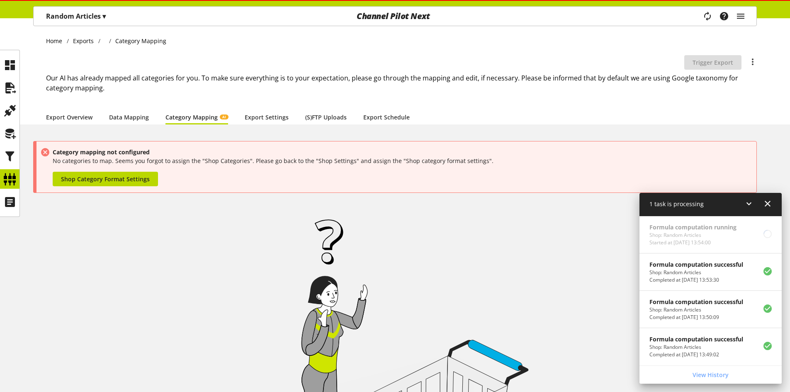
scroll to position [27, 0]
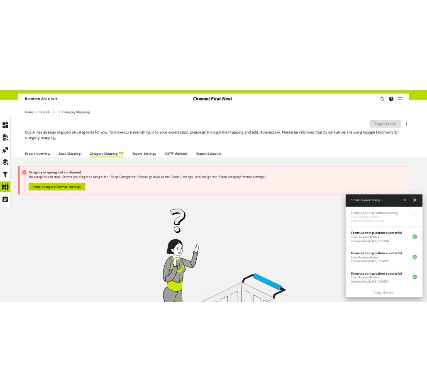
scroll to position [27, 0]
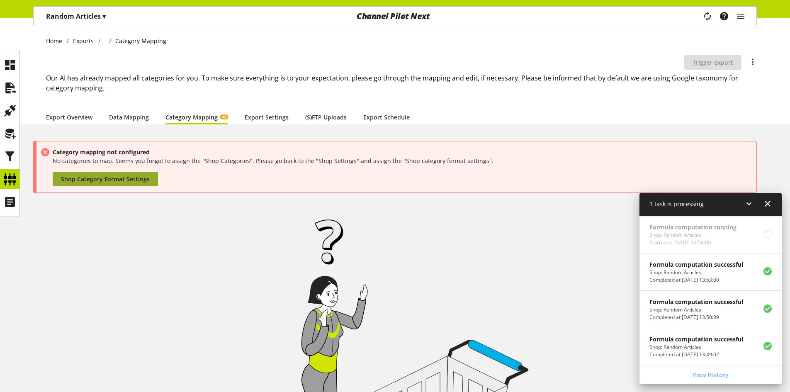
click at [139, 179] on span "Shop Category Format Settings" at bounding box center [105, 179] width 89 height 9
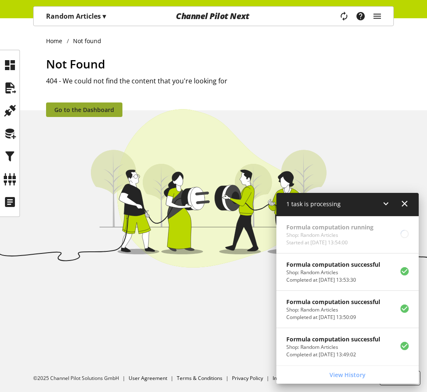
click at [61, 105] on span "Go to the Dashboard" at bounding box center [84, 109] width 60 height 9
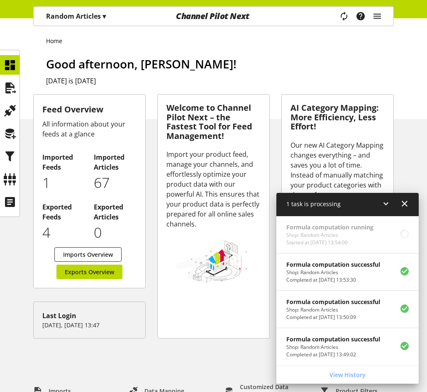
click at [87, 19] on p "Random Articles ▾" at bounding box center [76, 16] width 60 height 10
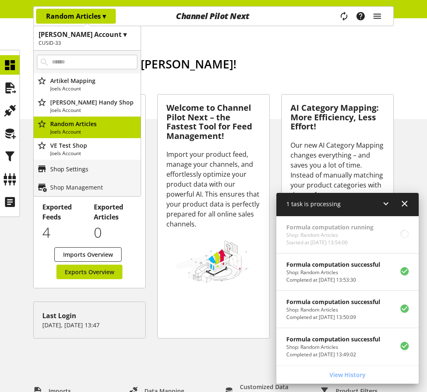
click at [85, 168] on p "Shop Settings" at bounding box center [69, 169] width 38 height 9
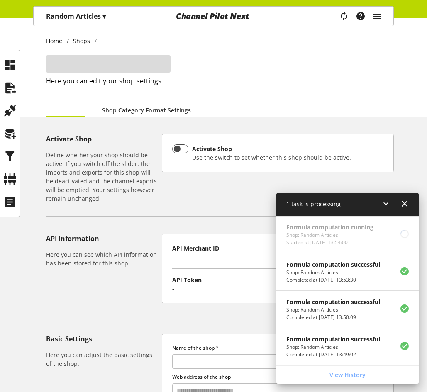
type input "**********"
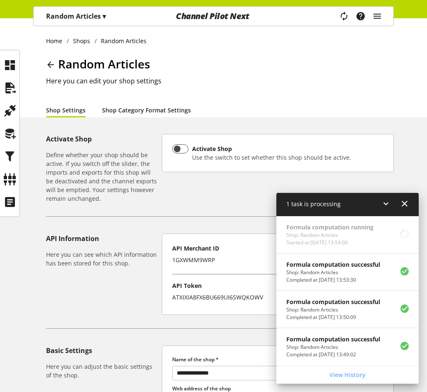
click at [151, 111] on link "Shop Category Format Settings" at bounding box center [146, 110] width 89 height 9
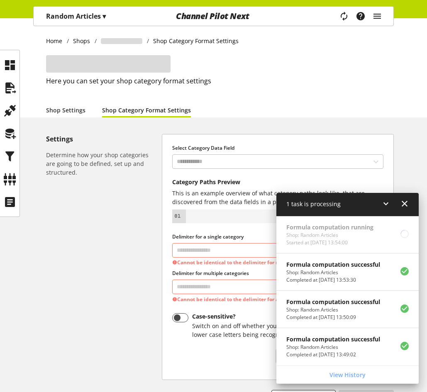
select select "*"
select select
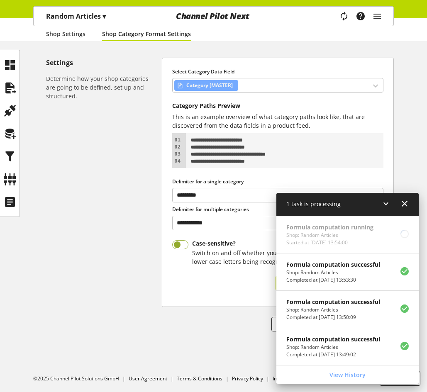
scroll to position [77, 0]
click at [389, 204] on icon at bounding box center [386, 203] width 10 height 15
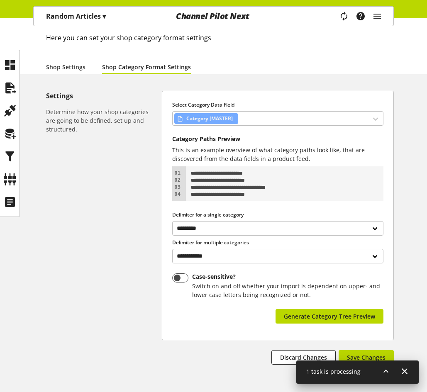
scroll to position [0, 0]
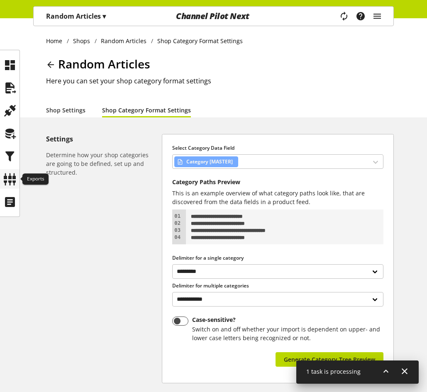
click at [9, 178] on icon at bounding box center [9, 179] width 13 height 17
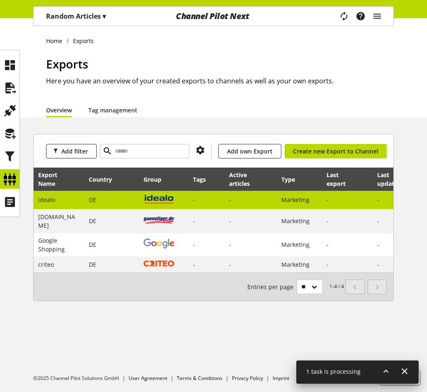
click at [158, 199] on img at bounding box center [159, 199] width 31 height 10
select select "********"
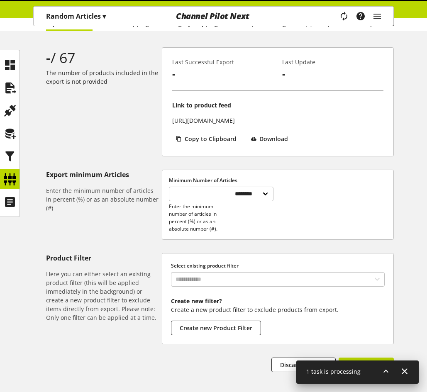
scroll to position [39, 0]
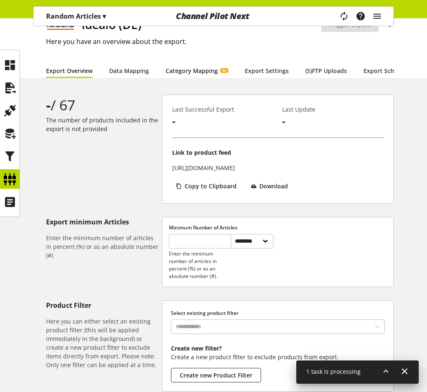
click at [201, 72] on link "Category Mapping AI" at bounding box center [196, 70] width 63 height 9
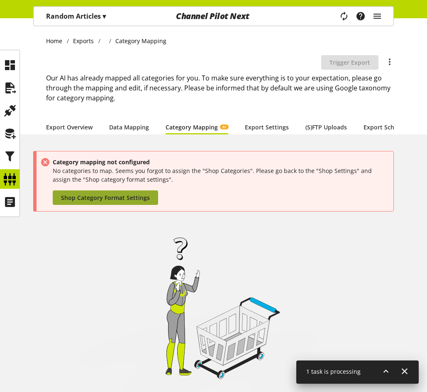
click at [125, 202] on span "Shop Category Format Settings" at bounding box center [105, 197] width 89 height 9
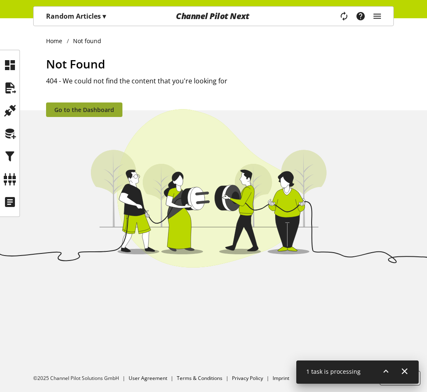
click at [78, 111] on span "Go to the Dashboard" at bounding box center [84, 109] width 60 height 9
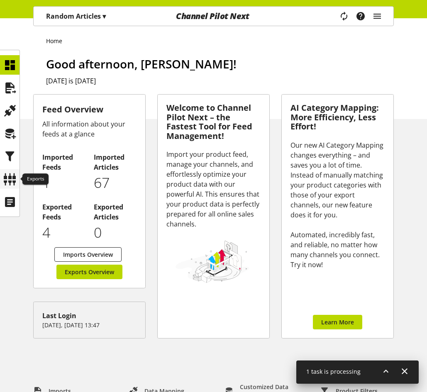
click at [10, 172] on icon at bounding box center [9, 179] width 13 height 17
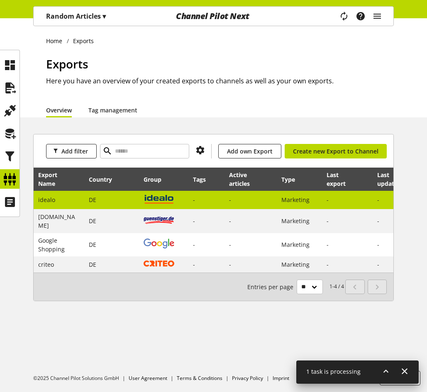
click at [124, 199] on td "DE" at bounding box center [111, 200] width 55 height 19
select select "********"
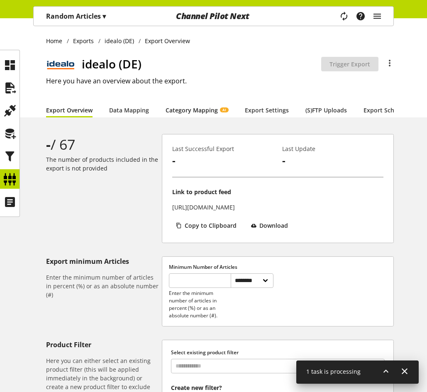
click at [180, 108] on link "Category Mapping AI" at bounding box center [196, 110] width 63 height 9
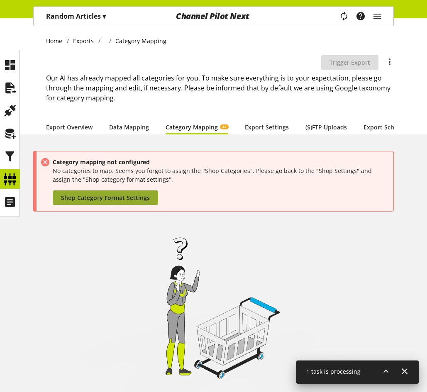
click at [122, 200] on span "Shop Category Format Settings" at bounding box center [105, 197] width 89 height 9
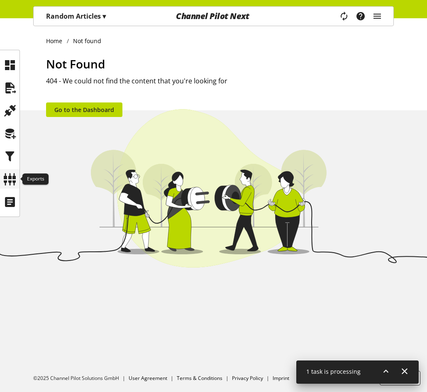
click at [8, 173] on icon at bounding box center [9, 179] width 13 height 17
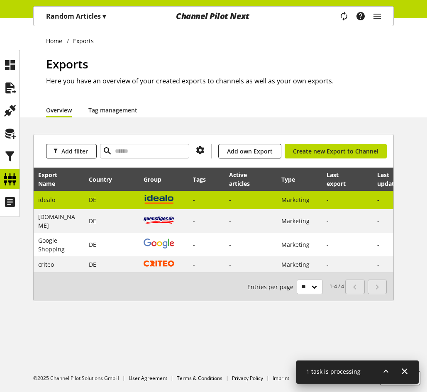
click at [225, 203] on td "-" at bounding box center [250, 200] width 52 height 19
select select "********"
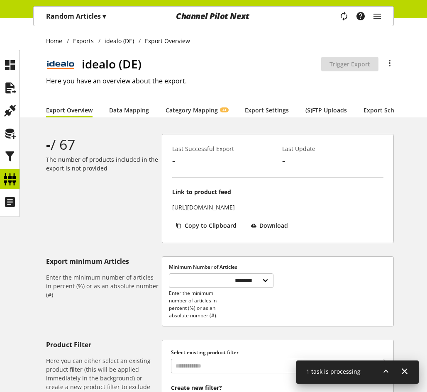
click at [99, 22] on div "Random Articles ▾" at bounding box center [76, 16] width 80 height 15
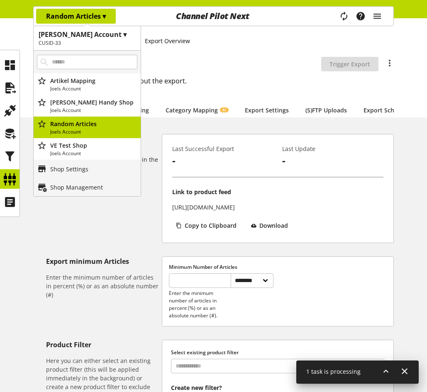
click at [424, 85] on div "Home Exports idealo (DE) Export Overview idealo (DE) Export is not active Trigg…" at bounding box center [213, 67] width 427 height 99
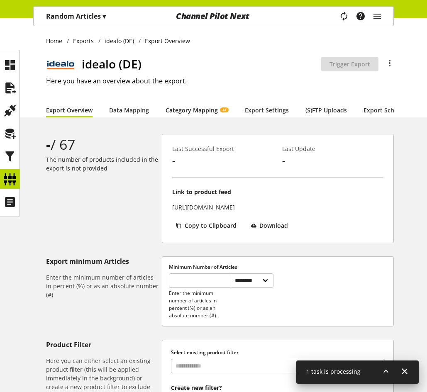
click at [192, 111] on link "Category Mapping AI" at bounding box center [196, 110] width 63 height 9
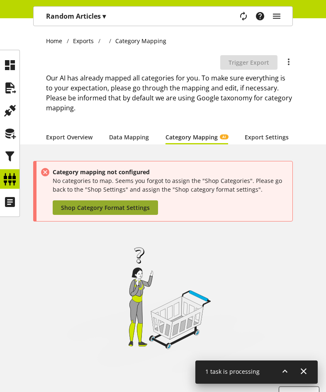
click at [90, 215] on link "Shop Category Format Settings" at bounding box center [105, 207] width 105 height 15
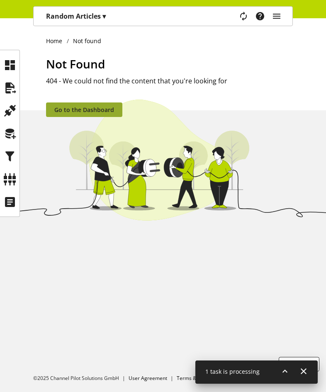
click at [63, 108] on span "Go to the Dashboard" at bounding box center [84, 109] width 60 height 9
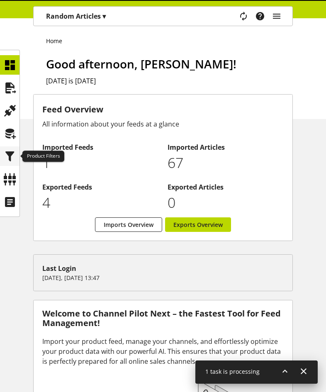
click at [9, 160] on icon at bounding box center [9, 156] width 13 height 17
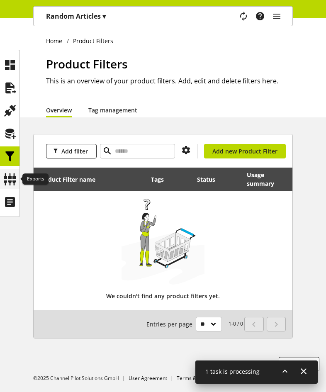
click at [8, 172] on icon at bounding box center [9, 179] width 13 height 17
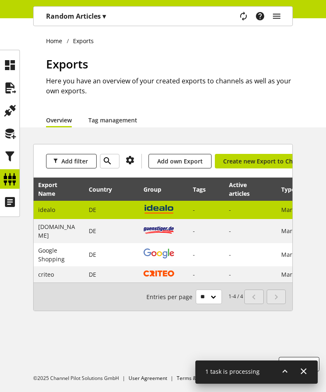
click at [83, 210] on td "idealo" at bounding box center [59, 210] width 51 height 19
select select "********"
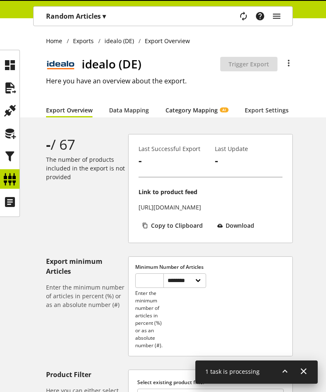
click at [188, 110] on link "Category Mapping AI" at bounding box center [196, 110] width 63 height 9
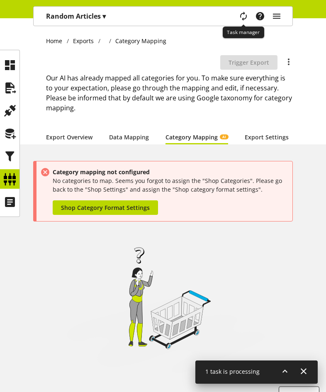
click at [242, 18] on icon "main navigation" at bounding box center [243, 16] width 10 height 15
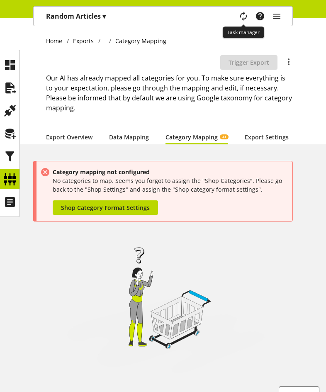
click at [242, 18] on icon "main navigation" at bounding box center [243, 16] width 10 height 15
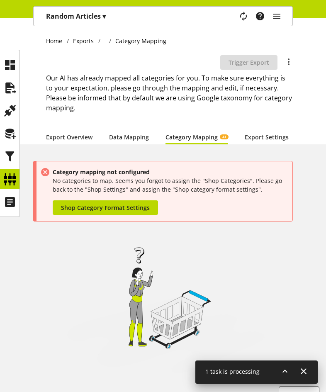
click at [284, 374] on icon at bounding box center [285, 371] width 10 height 15
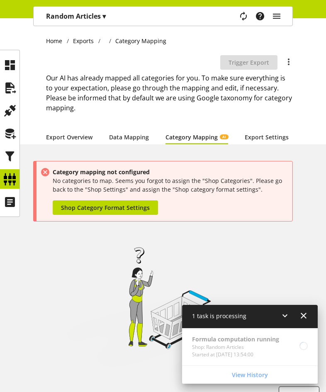
click at [91, 17] on p "Random Articles ▾" at bounding box center [76, 16] width 60 height 10
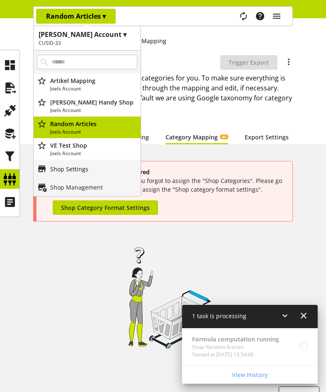
click at [89, 173] on link "Shop Settings" at bounding box center [87, 169] width 107 height 18
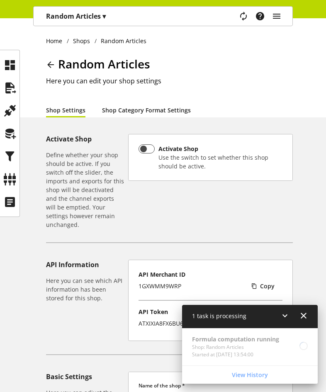
click at [132, 111] on link "Shop Category Format Settings" at bounding box center [146, 110] width 89 height 9
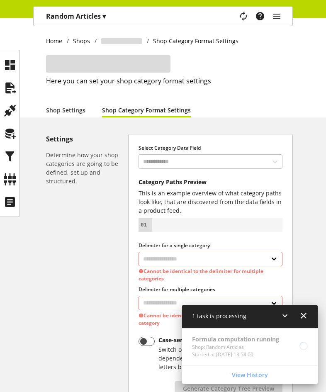
select select "*"
select select
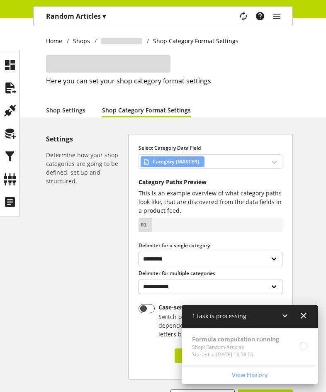
click at [239, 160] on div "Category [MASTER]" at bounding box center [211, 161] width 144 height 15
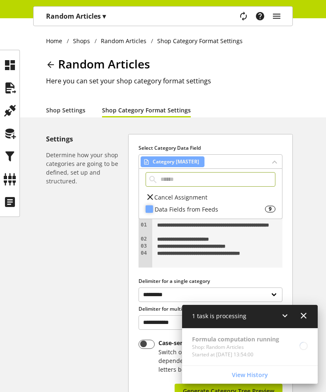
click at [220, 206] on div "Data Fields from Feeds" at bounding box center [210, 209] width 110 height 9
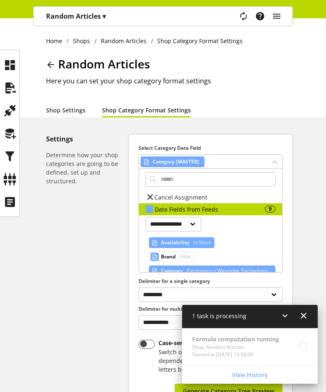
click at [198, 242] on span "In Stock" at bounding box center [201, 243] width 19 height 10
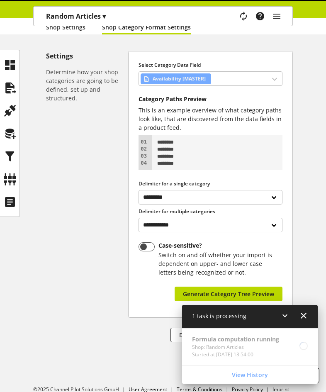
scroll to position [94, 0]
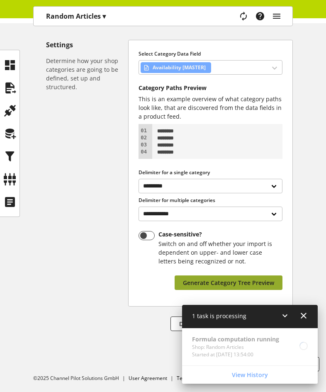
click at [270, 287] on span "Generate Category Tree Preview" at bounding box center [228, 282] width 91 height 9
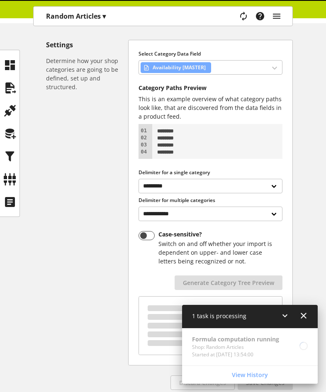
click at [286, 315] on icon at bounding box center [285, 315] width 10 height 15
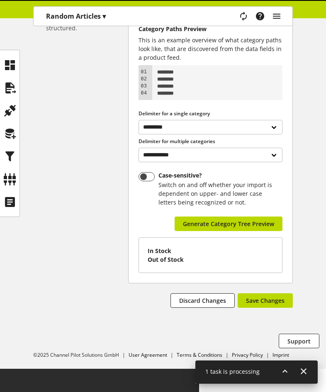
scroll to position [130, 0]
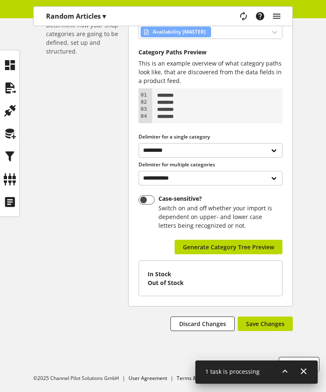
click at [287, 373] on icon at bounding box center [285, 371] width 10 height 15
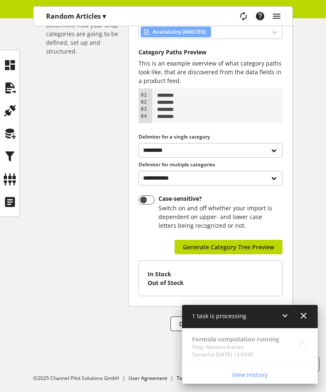
click at [284, 316] on icon at bounding box center [285, 315] width 10 height 15
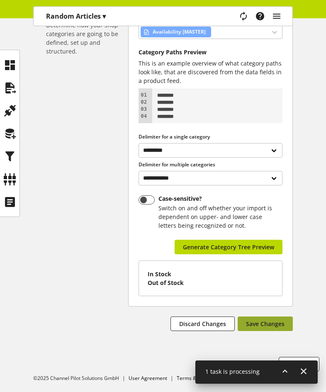
click at [277, 319] on span "Save Changes" at bounding box center [265, 323] width 39 height 9
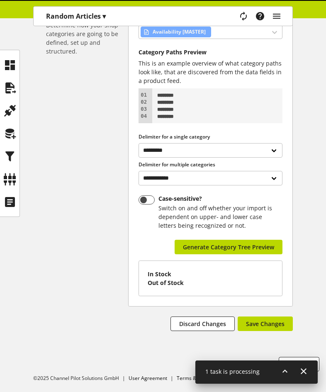
click at [284, 372] on icon at bounding box center [285, 371] width 10 height 15
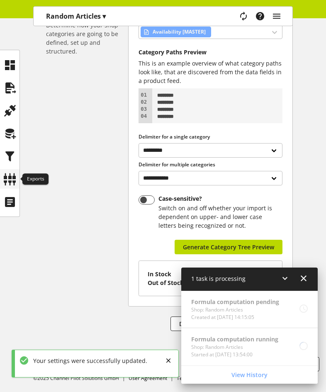
click at [10, 176] on icon at bounding box center [9, 179] width 13 height 17
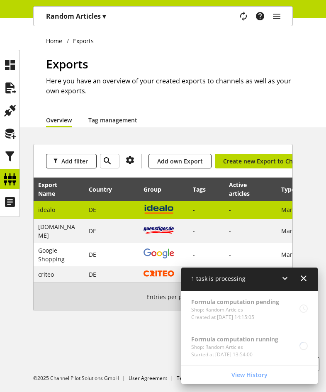
click at [140, 210] on td at bounding box center [163, 210] width 49 height 19
select select "********"
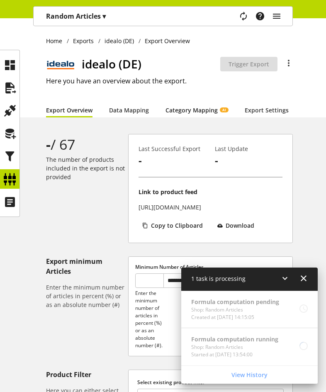
click at [187, 114] on link "Category Mapping AI" at bounding box center [196, 110] width 63 height 9
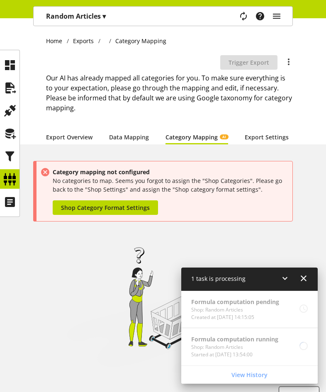
scroll to position [27, 0]
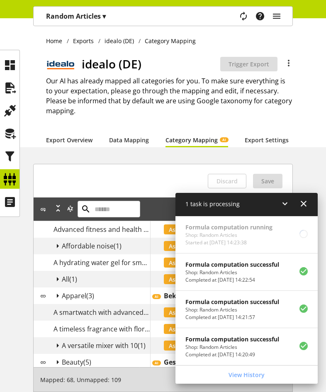
scroll to position [27, 0]
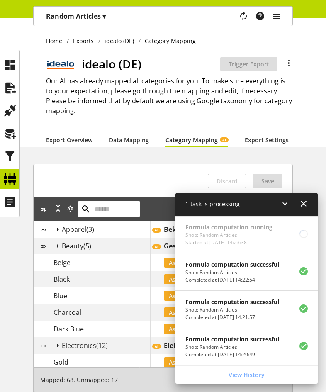
scroll to position [27, 0]
